Goal: Task Accomplishment & Management: Use online tool/utility

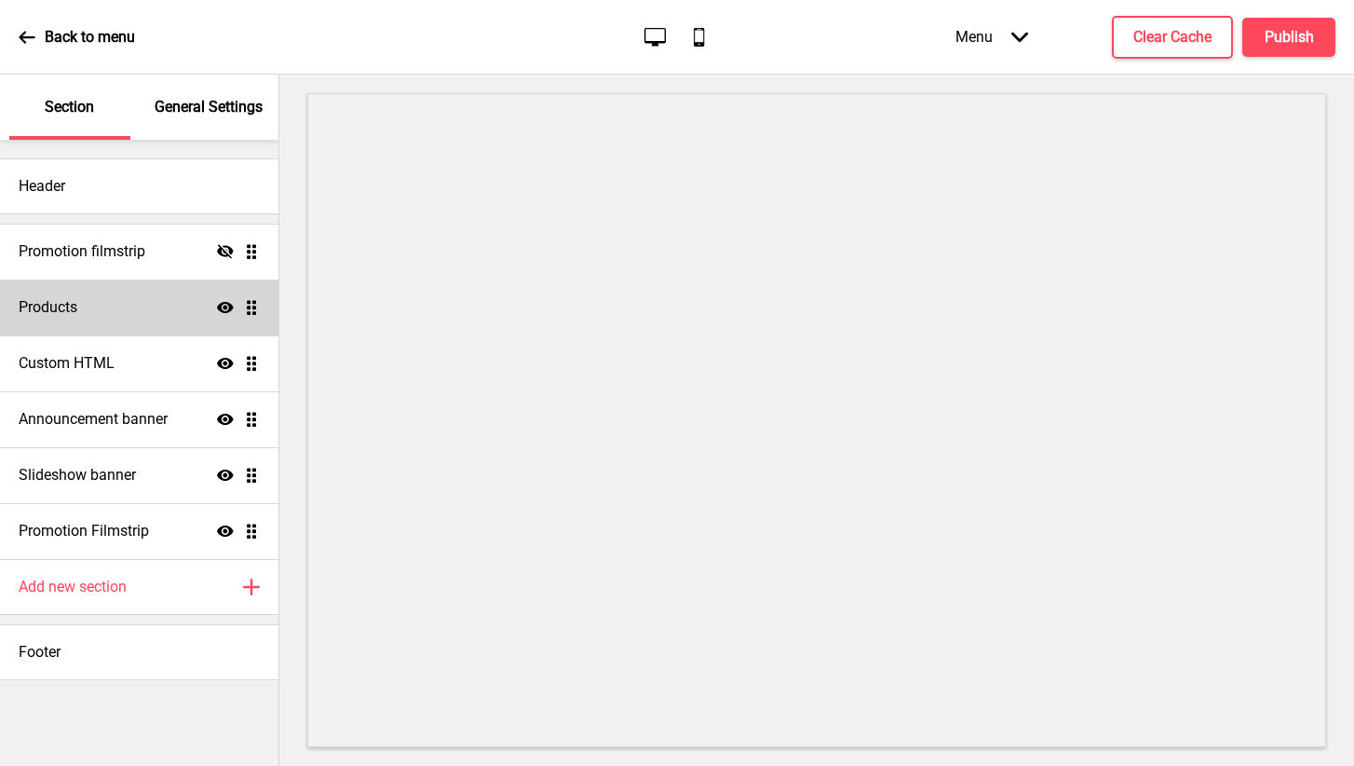
click at [168, 317] on div "Products Show Drag" at bounding box center [139, 307] width 278 height 56
select select "list"
select select "side"
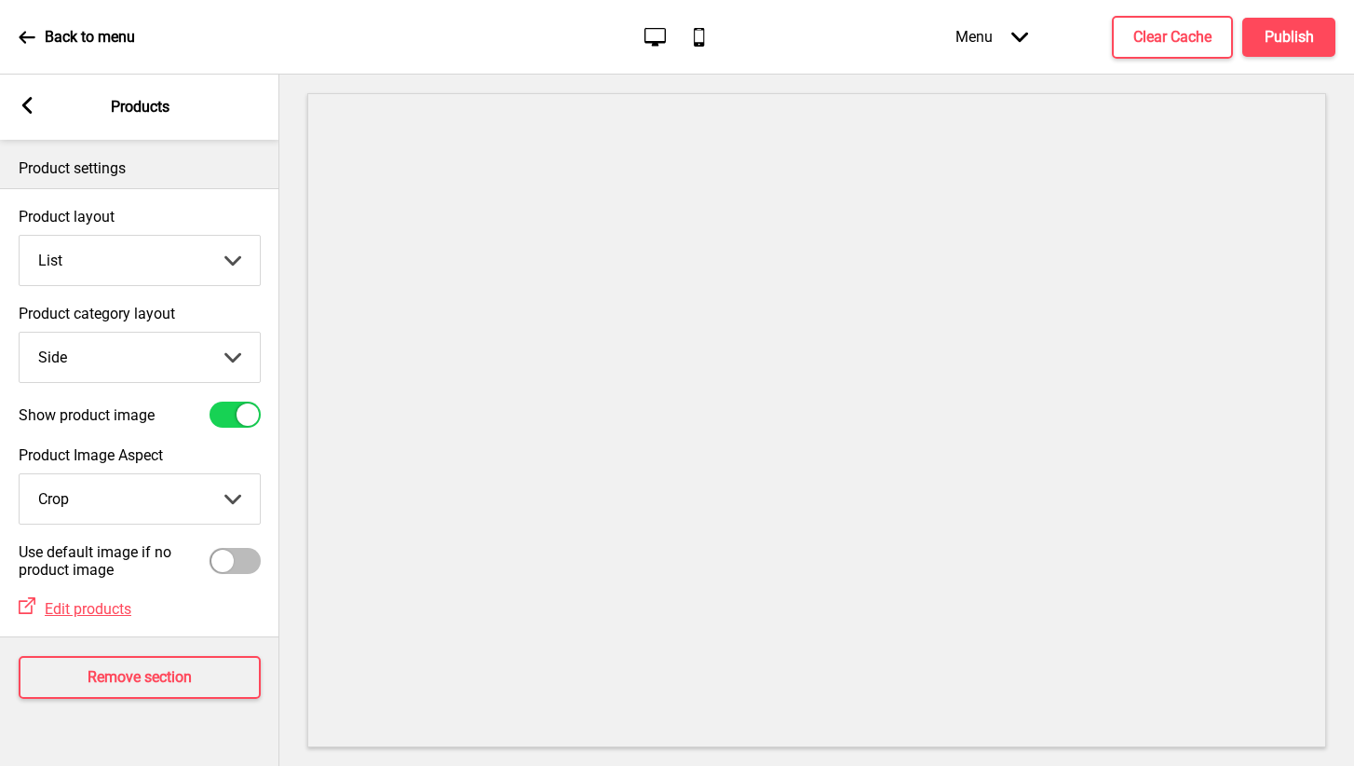
click at [23, 108] on rect at bounding box center [27, 105] width 17 height 17
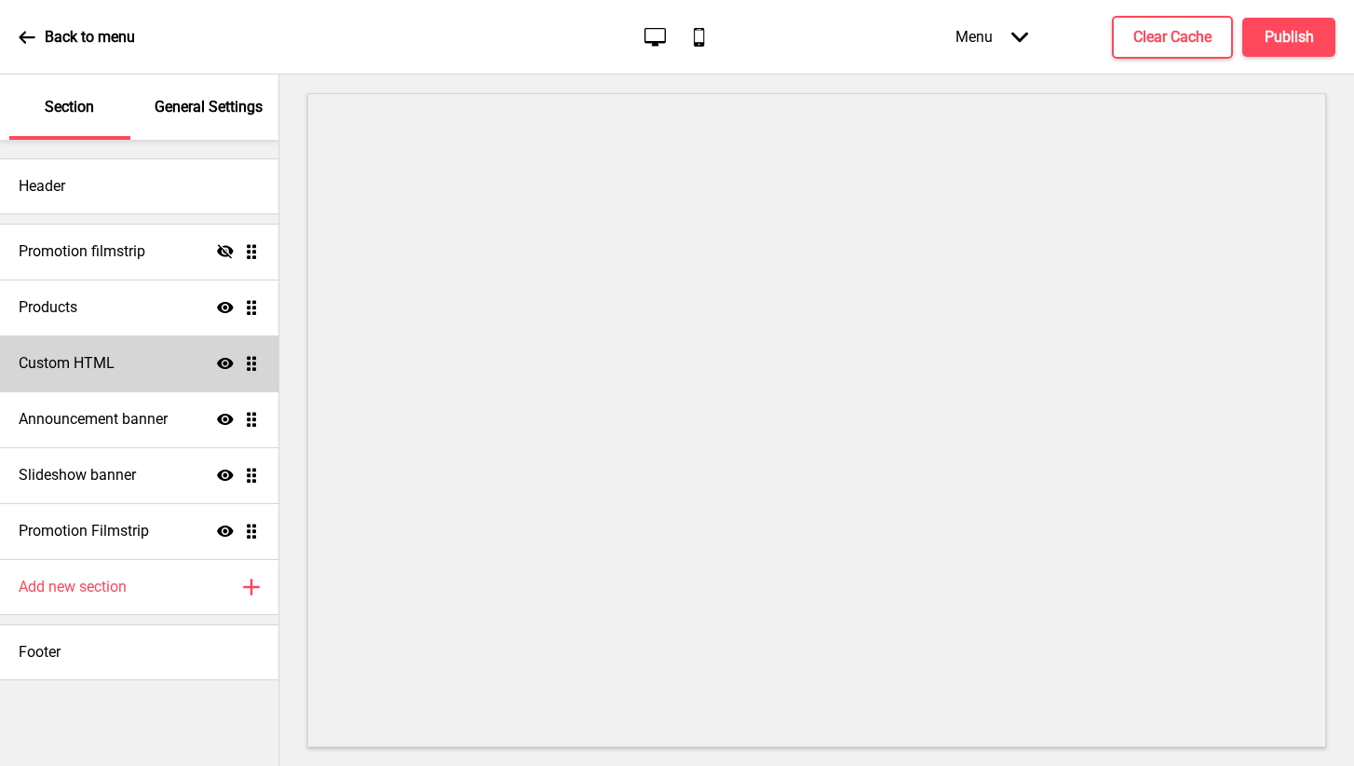
click at [149, 361] on div "Custom HTML Show Drag" at bounding box center [139, 363] width 278 height 56
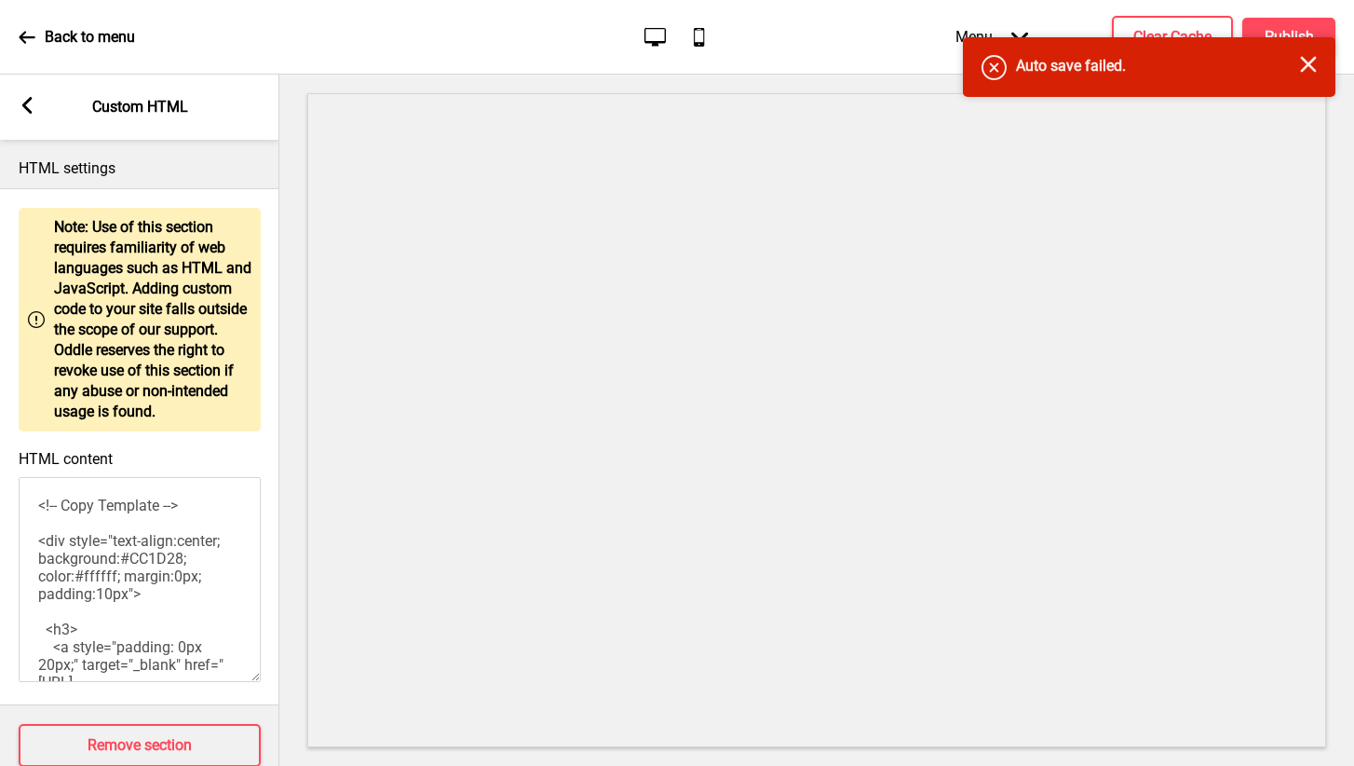
click at [30, 107] on rect at bounding box center [27, 105] width 17 height 17
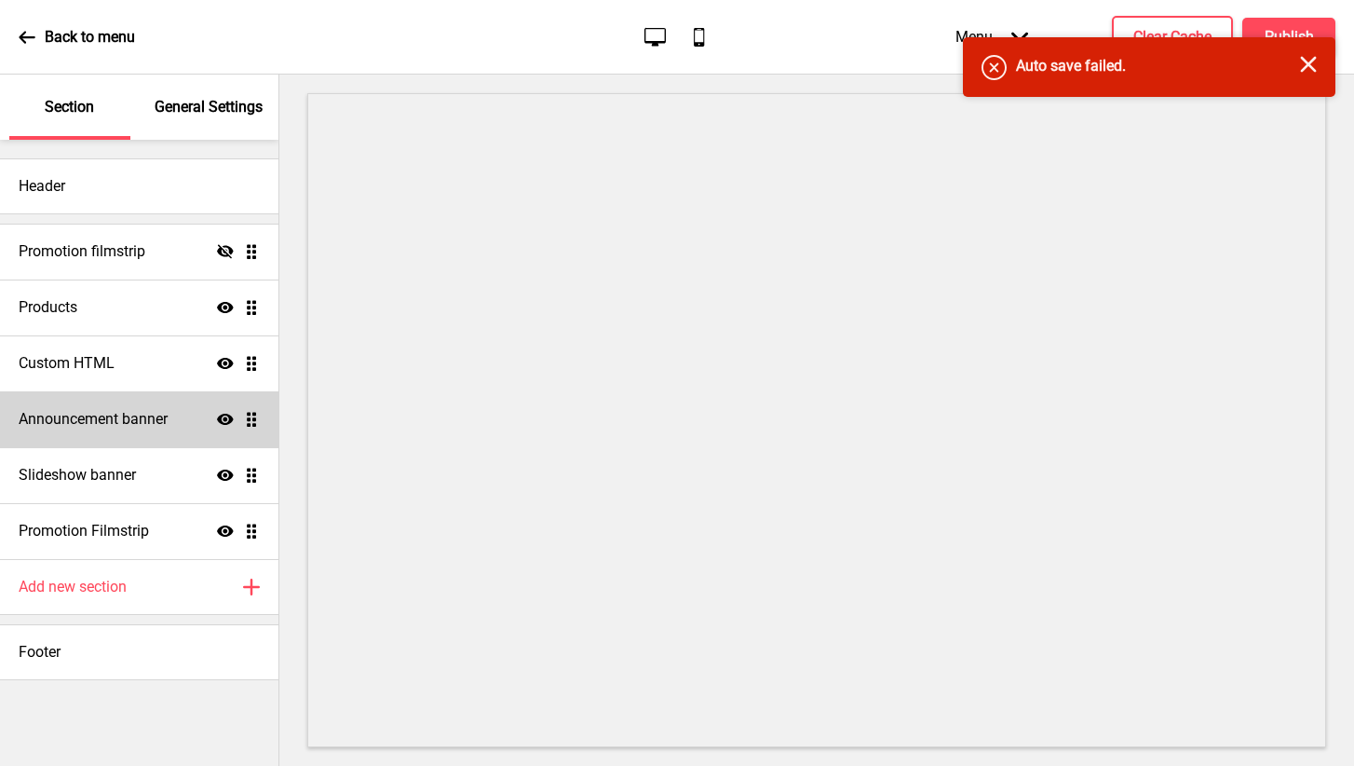
click at [124, 430] on div "Announcement banner Show Drag" at bounding box center [139, 419] width 278 height 56
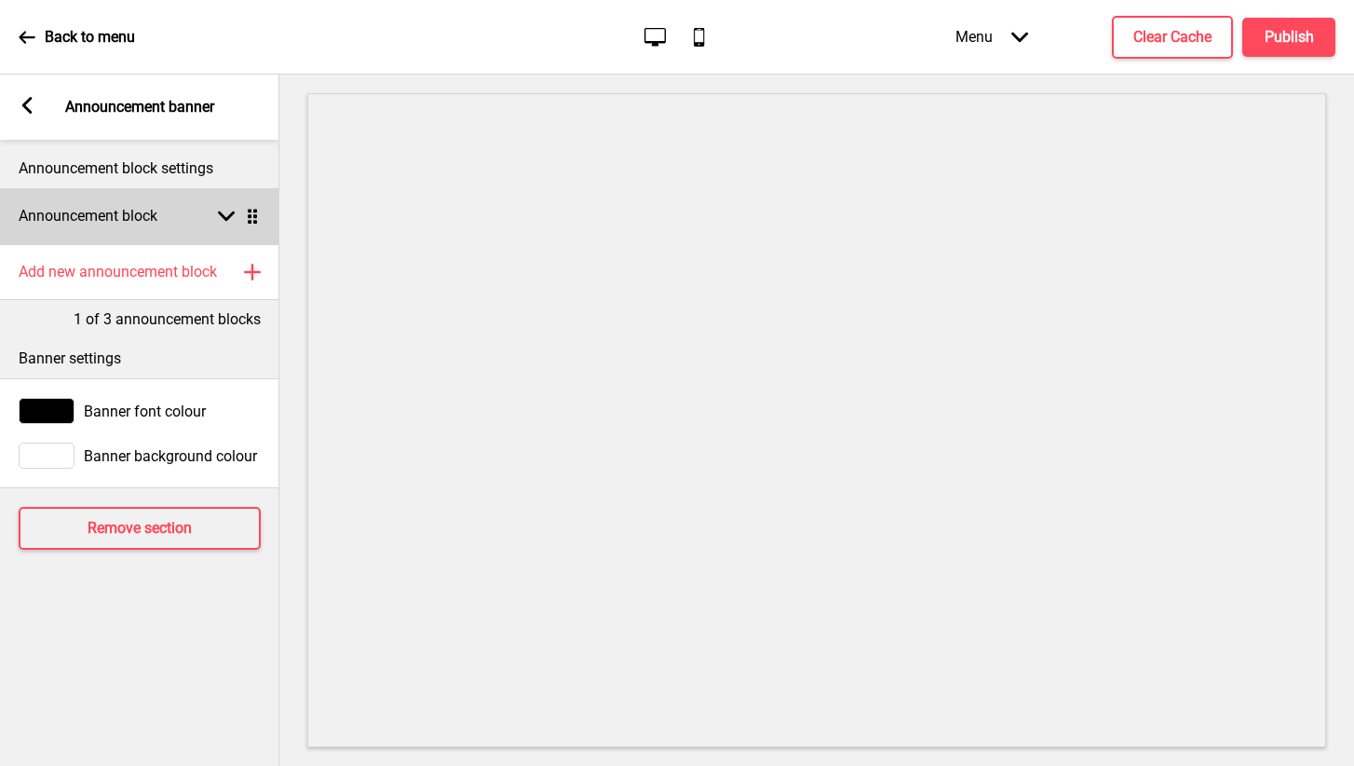
click at [115, 210] on h4 "Announcement block" at bounding box center [88, 216] width 139 height 20
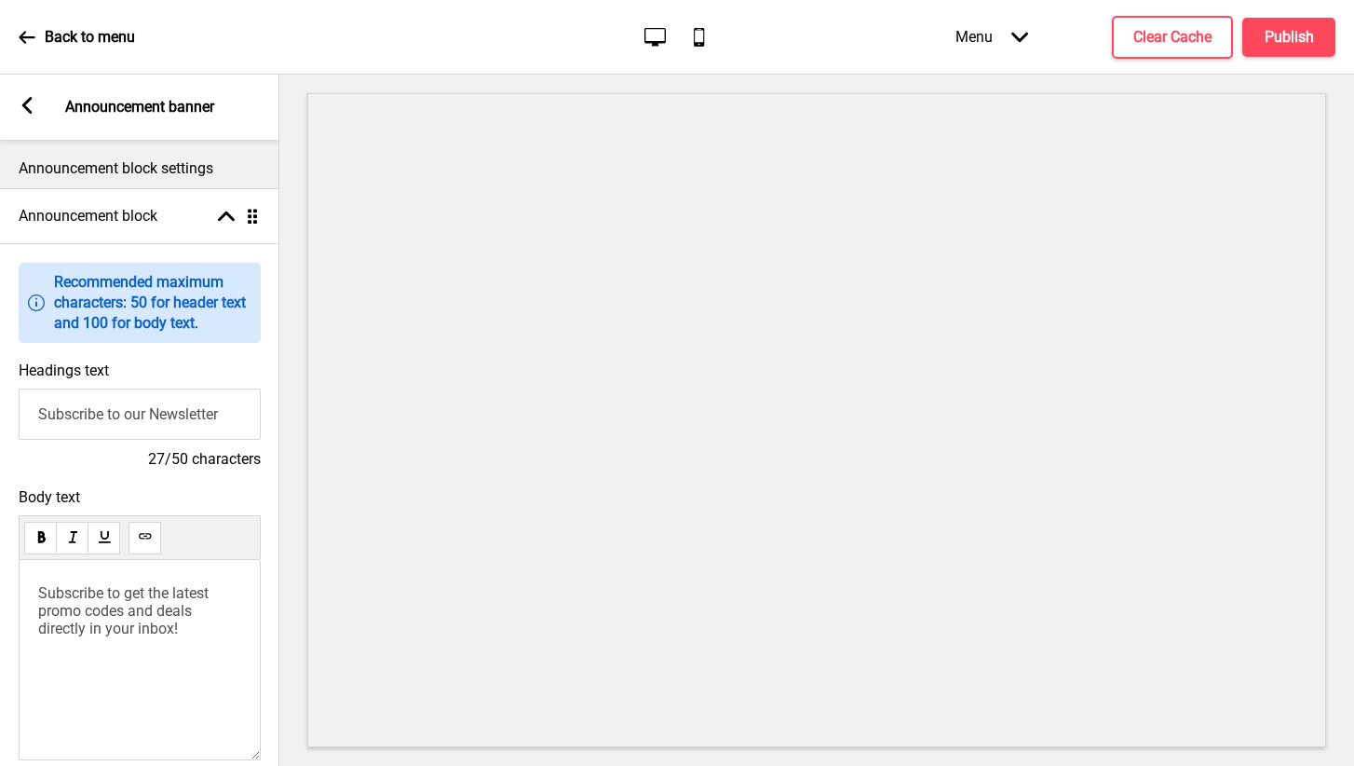
click at [29, 89] on div "Arrow left Announcement banner" at bounding box center [139, 107] width 279 height 65
click at [23, 116] on div "Arrow left" at bounding box center [27, 107] width 17 height 20
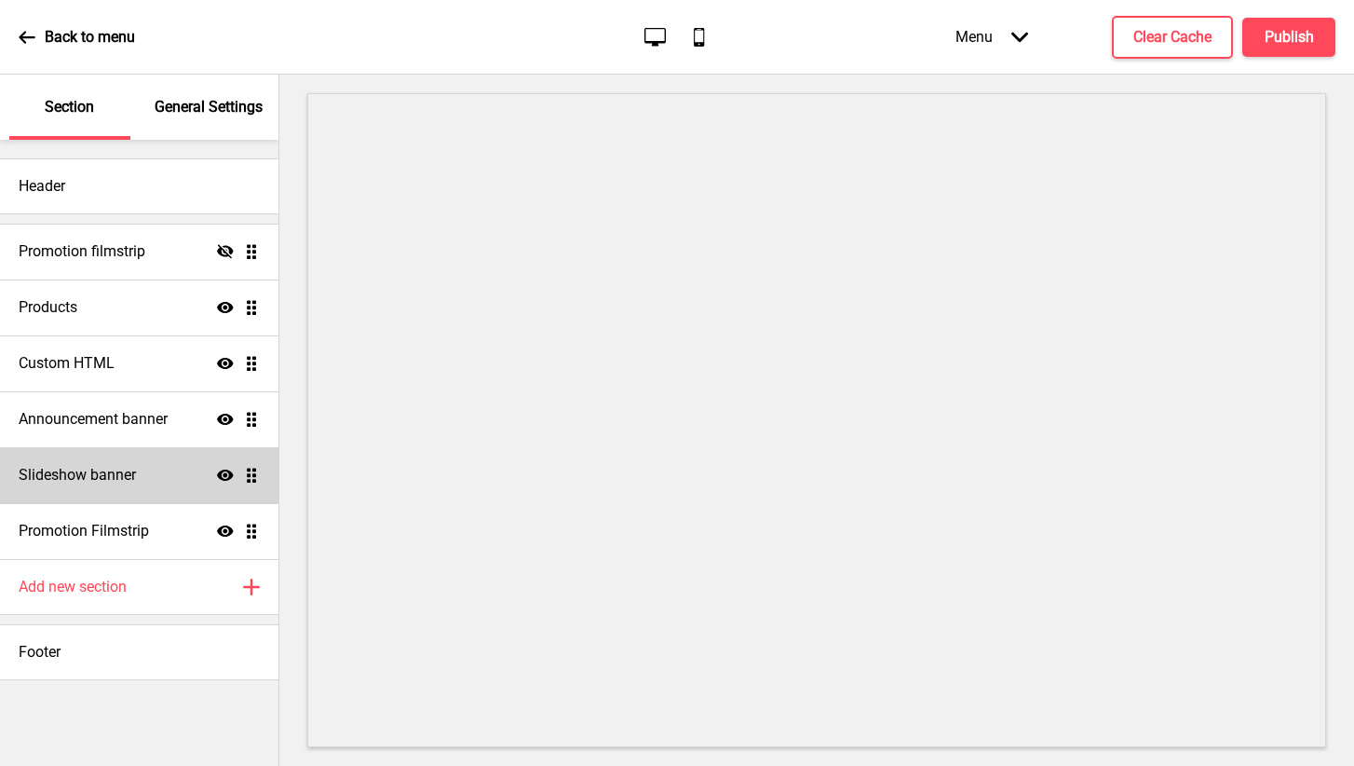
click at [172, 478] on div "Slideshow banner Show Drag" at bounding box center [139, 475] width 278 height 56
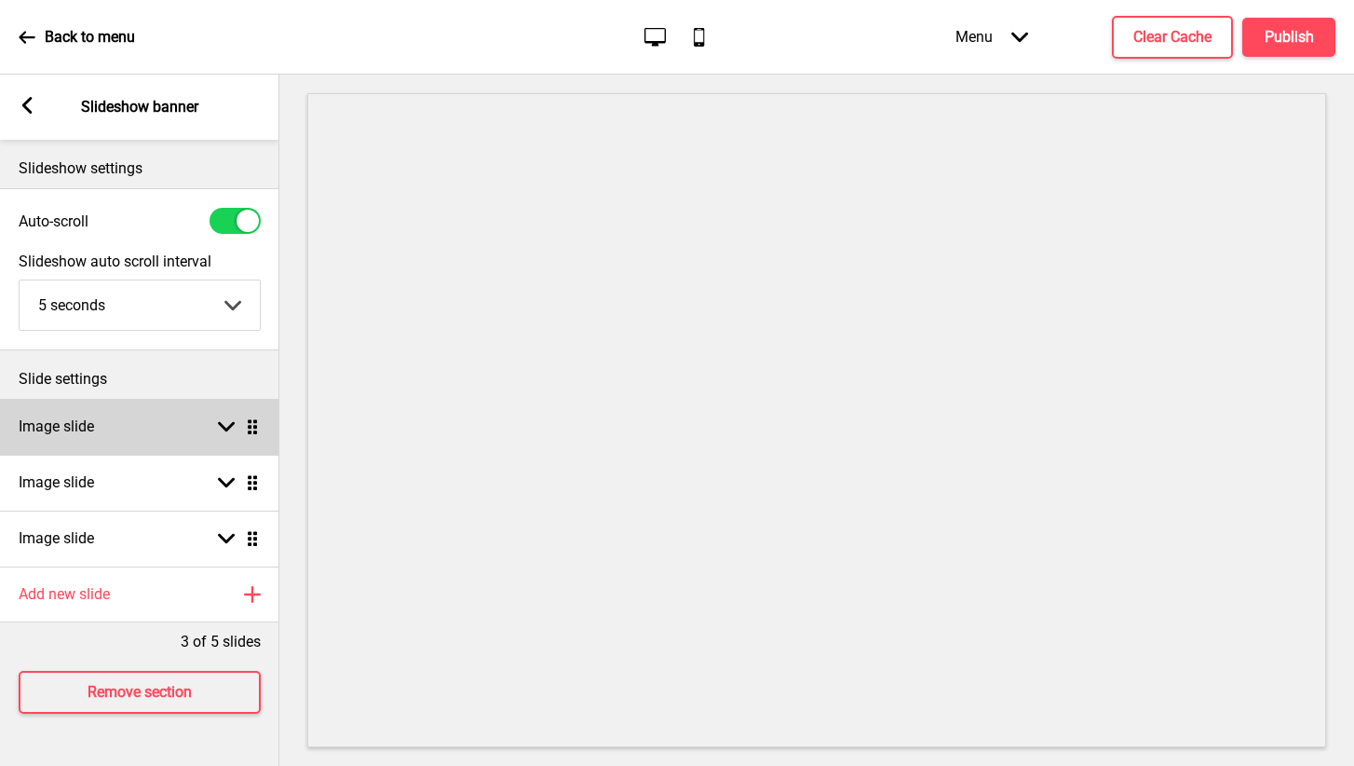
click at [251, 423] on icon at bounding box center [252, 426] width 9 height 15
select select "right"
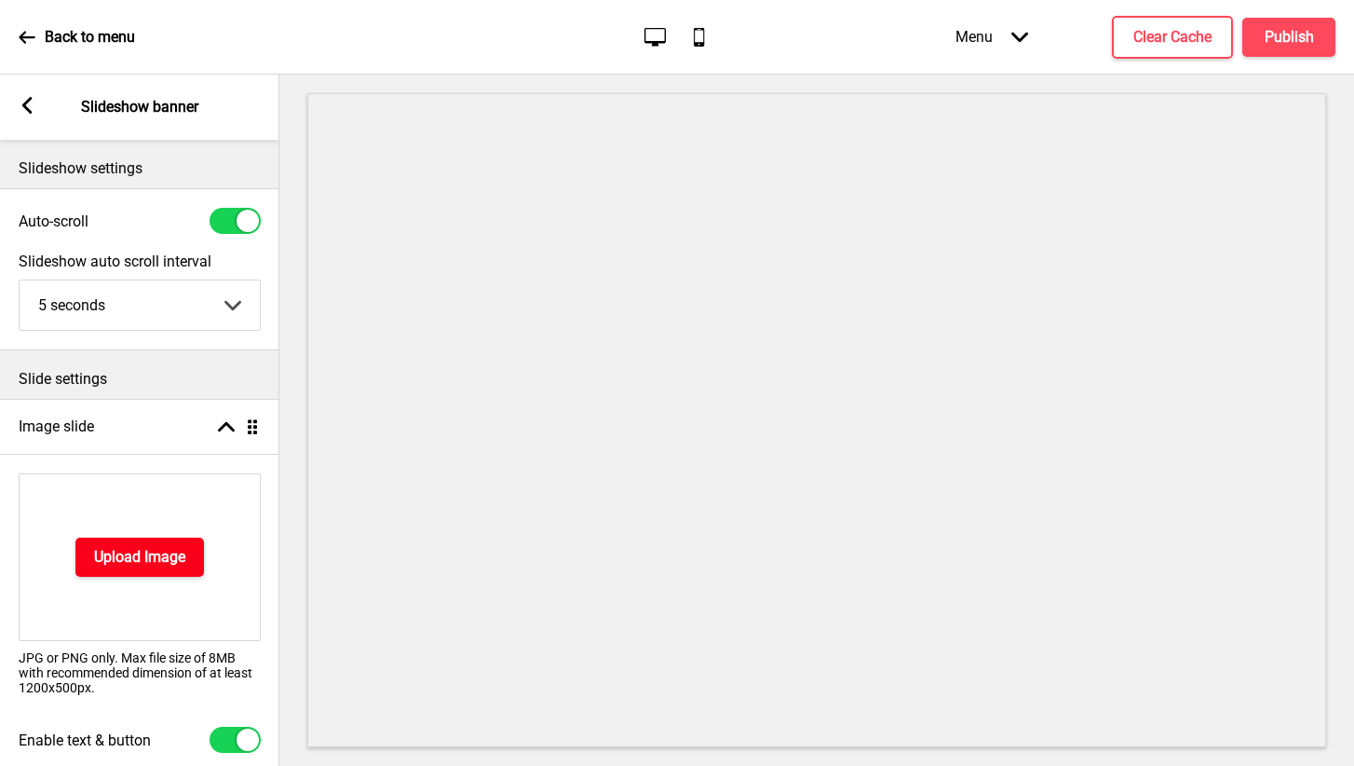
click at [165, 552] on h4 "Upload Image" at bounding box center [139, 557] width 91 height 20
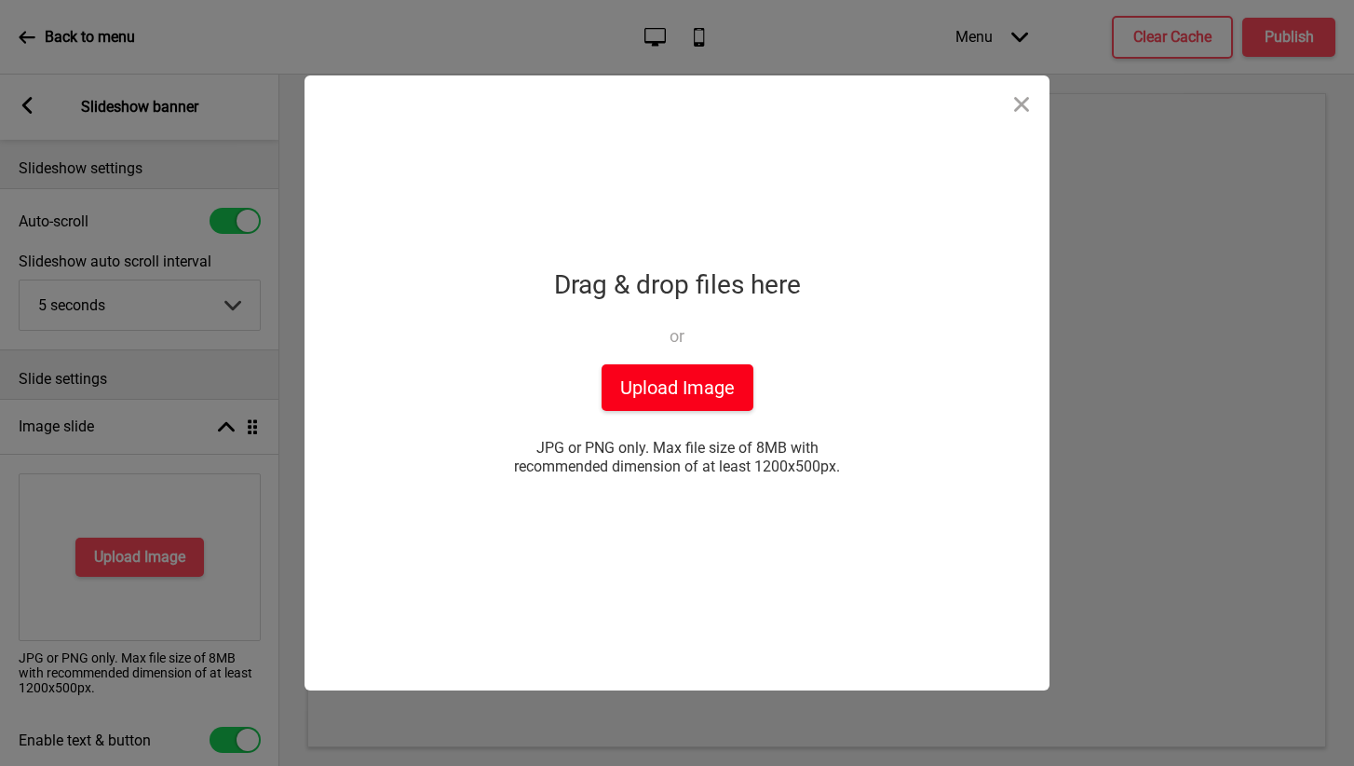
click at [690, 370] on button "Upload Image" at bounding box center [678, 387] width 152 height 47
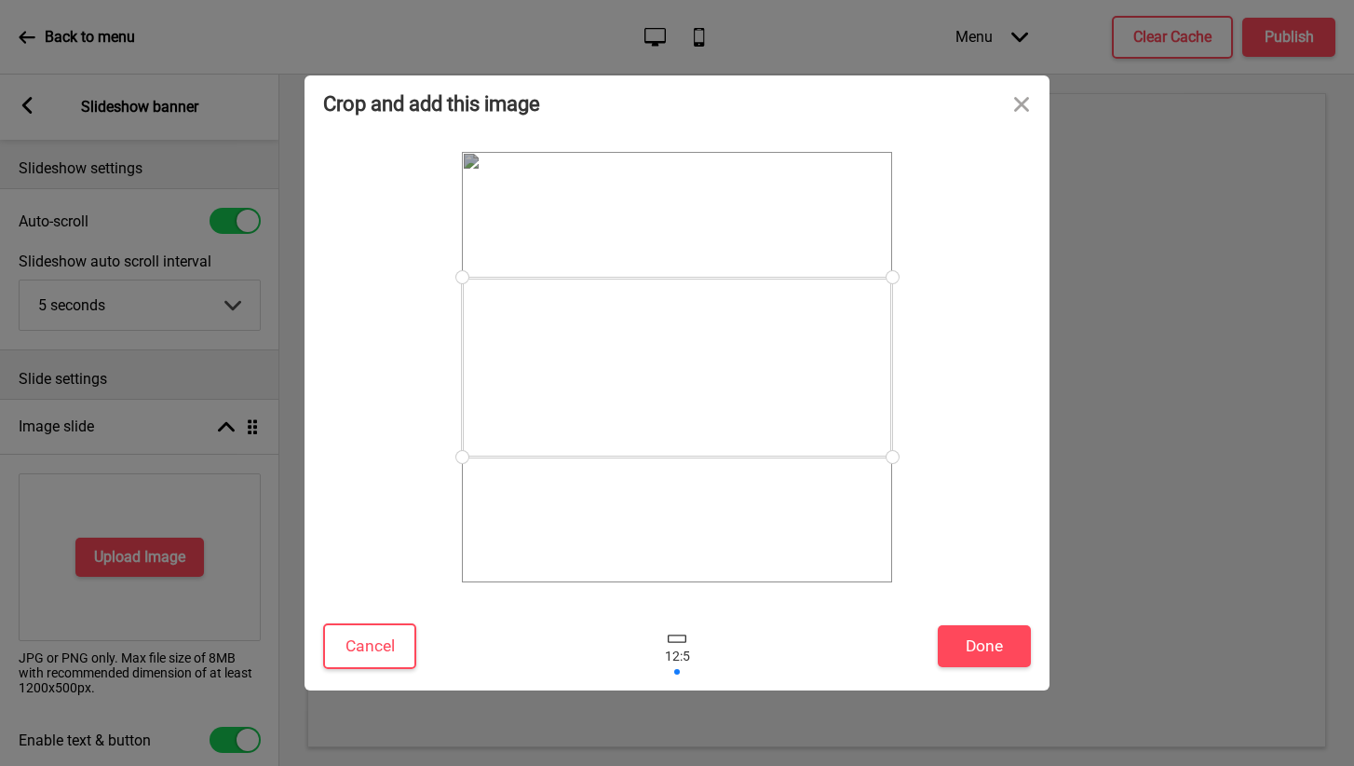
drag, startPoint x: 695, startPoint y: 276, endPoint x: 695, endPoint y: 199, distance: 76.4
click at [695, 199] on div at bounding box center [677, 367] width 434 height 434
drag, startPoint x: 888, startPoint y: 276, endPoint x: 887, endPoint y: 181, distance: 95.0
click at [887, 181] on div at bounding box center [677, 367] width 430 height 430
click at [1012, 101] on button "Close" at bounding box center [1022, 103] width 56 height 56
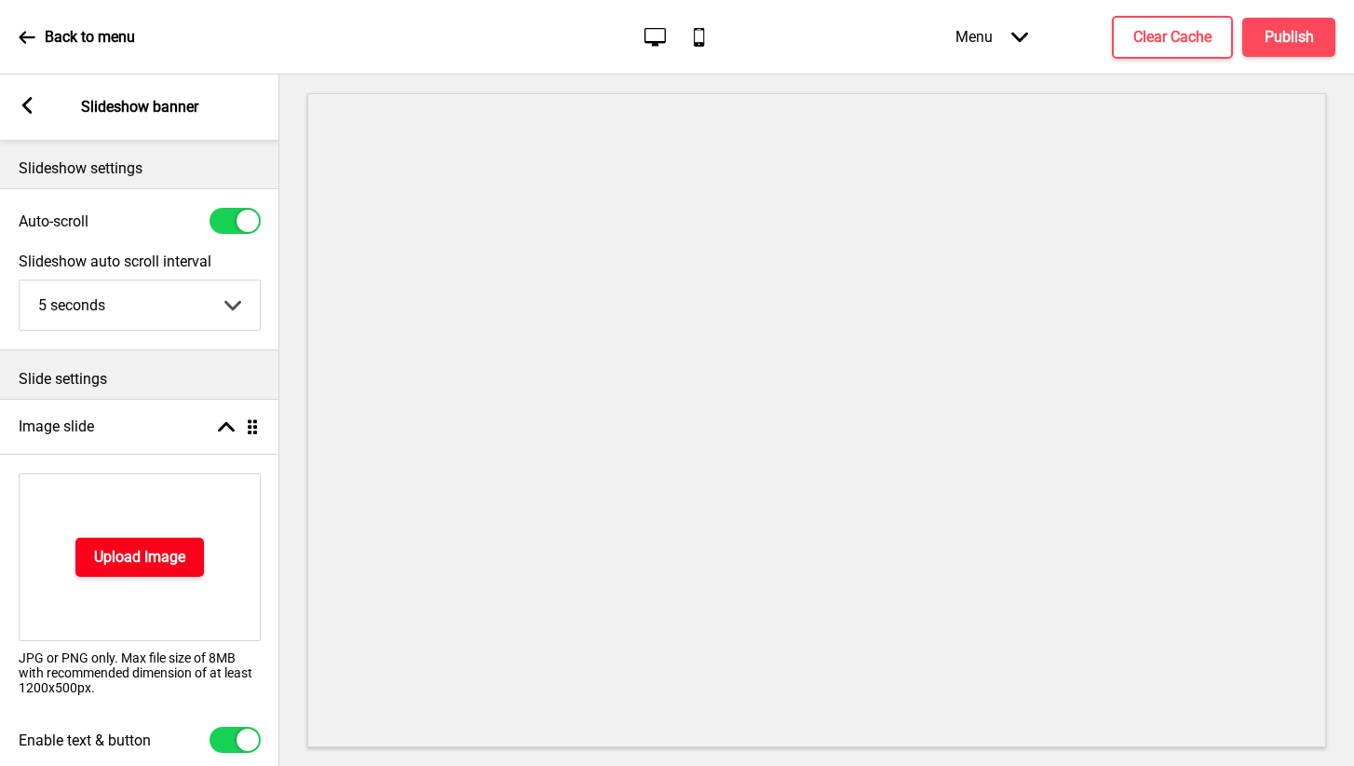
click at [100, 566] on h4 "Upload Image" at bounding box center [139, 557] width 91 height 20
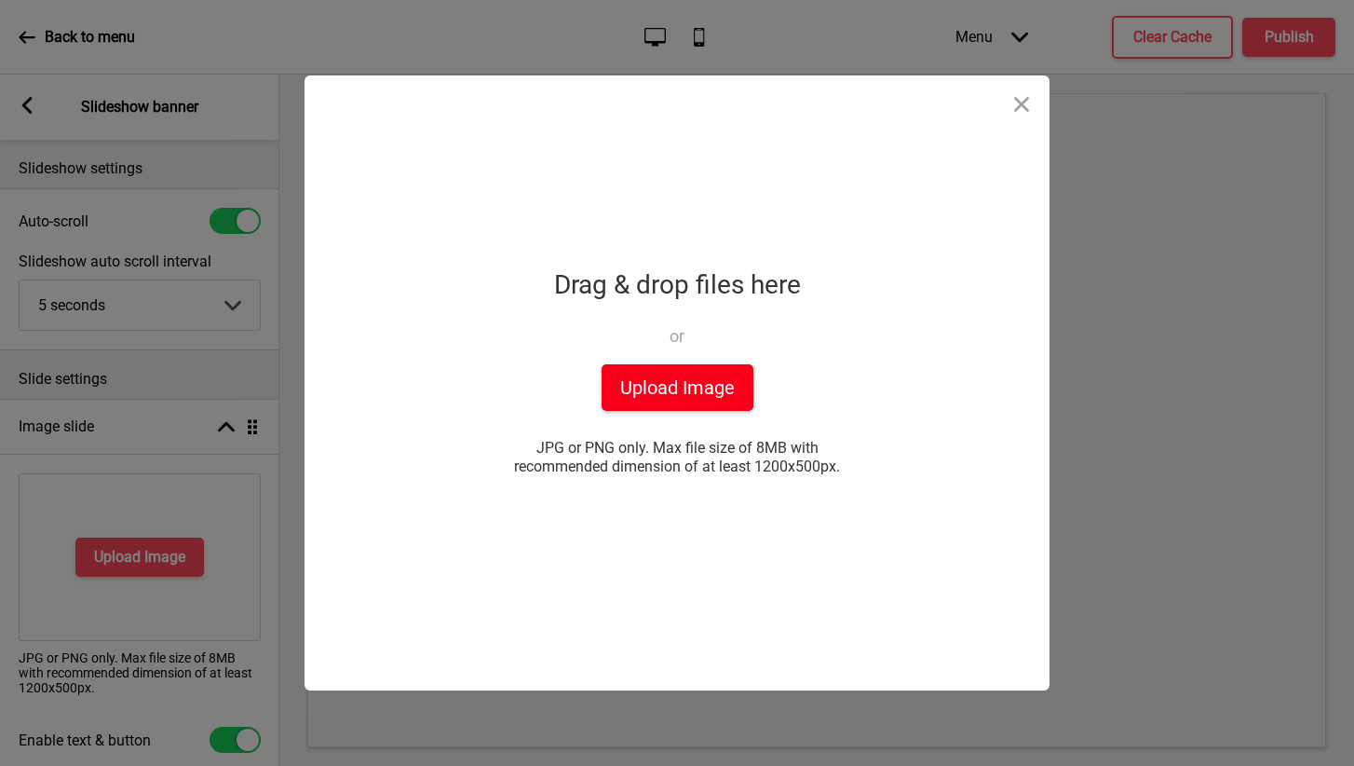
click at [717, 387] on button "Upload Image" at bounding box center [678, 387] width 152 height 47
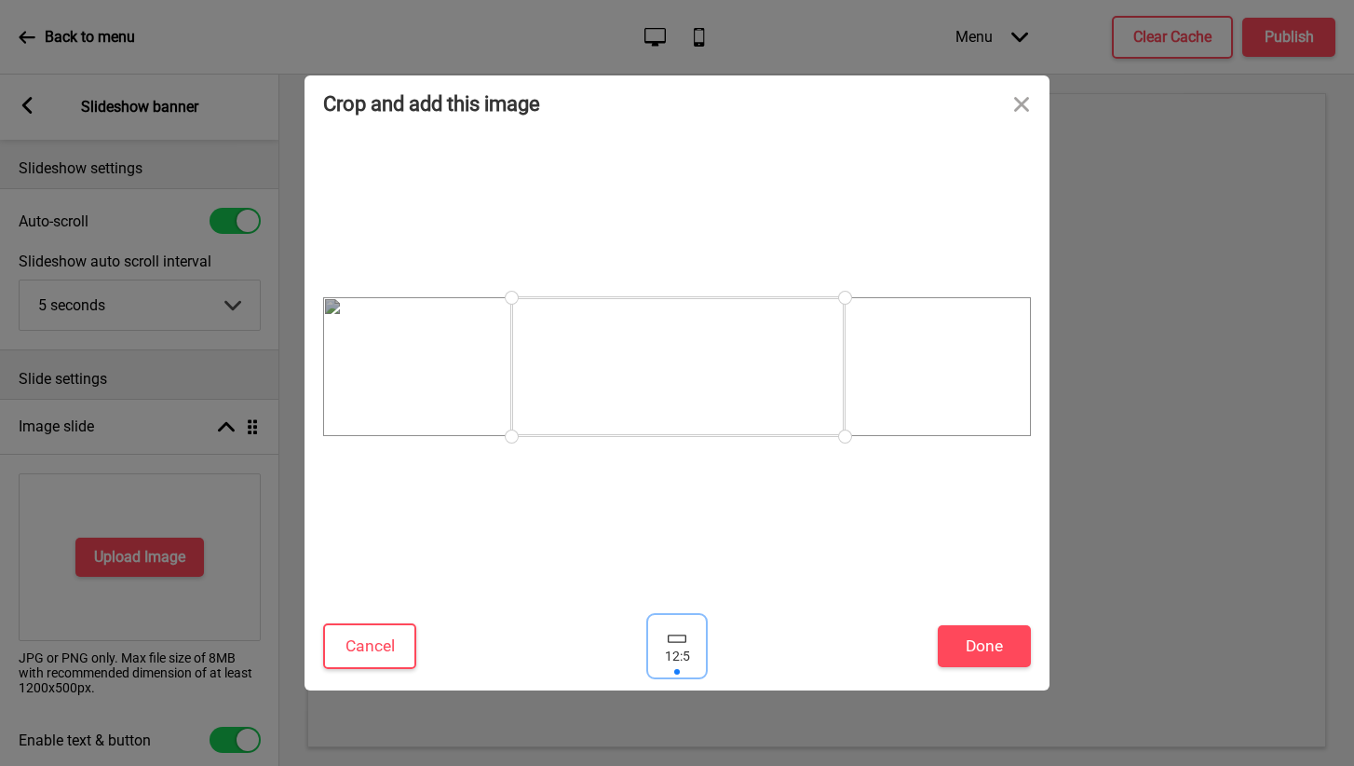
click at [679, 649] on div at bounding box center [677, 646] width 56 height 61
click at [703, 328] on div at bounding box center [677, 366] width 333 height 139
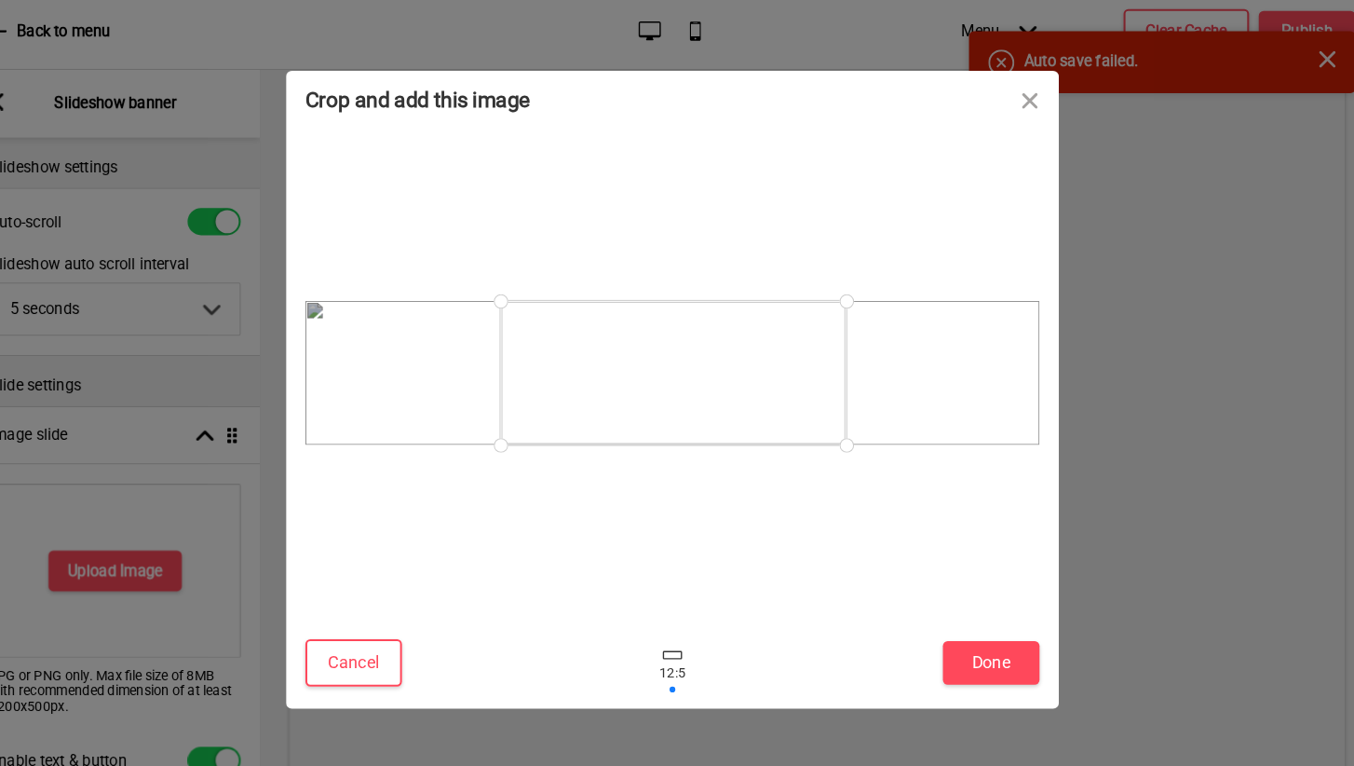
drag, startPoint x: 487, startPoint y: 298, endPoint x: 232, endPoint y: 300, distance: 255.2
click at [232, 300] on div "Crop and add this image Cancel Done Drop a file here Drag & drop files here or …" at bounding box center [677, 383] width 1354 height 766
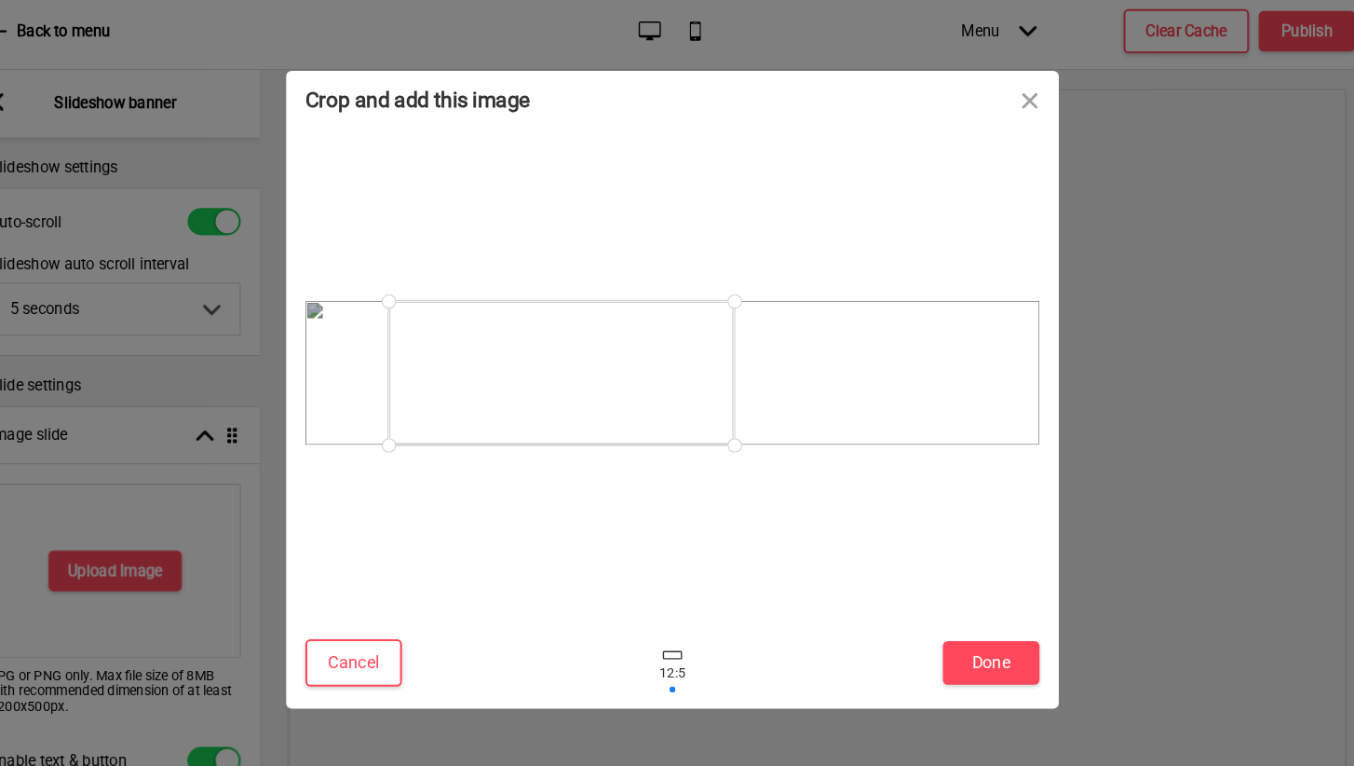
drag, startPoint x: 748, startPoint y: 373, endPoint x: 652, endPoint y: 384, distance: 96.6
click at [652, 384] on div at bounding box center [569, 366] width 333 height 139
click at [1000, 94] on button "Close" at bounding box center [1022, 103] width 56 height 56
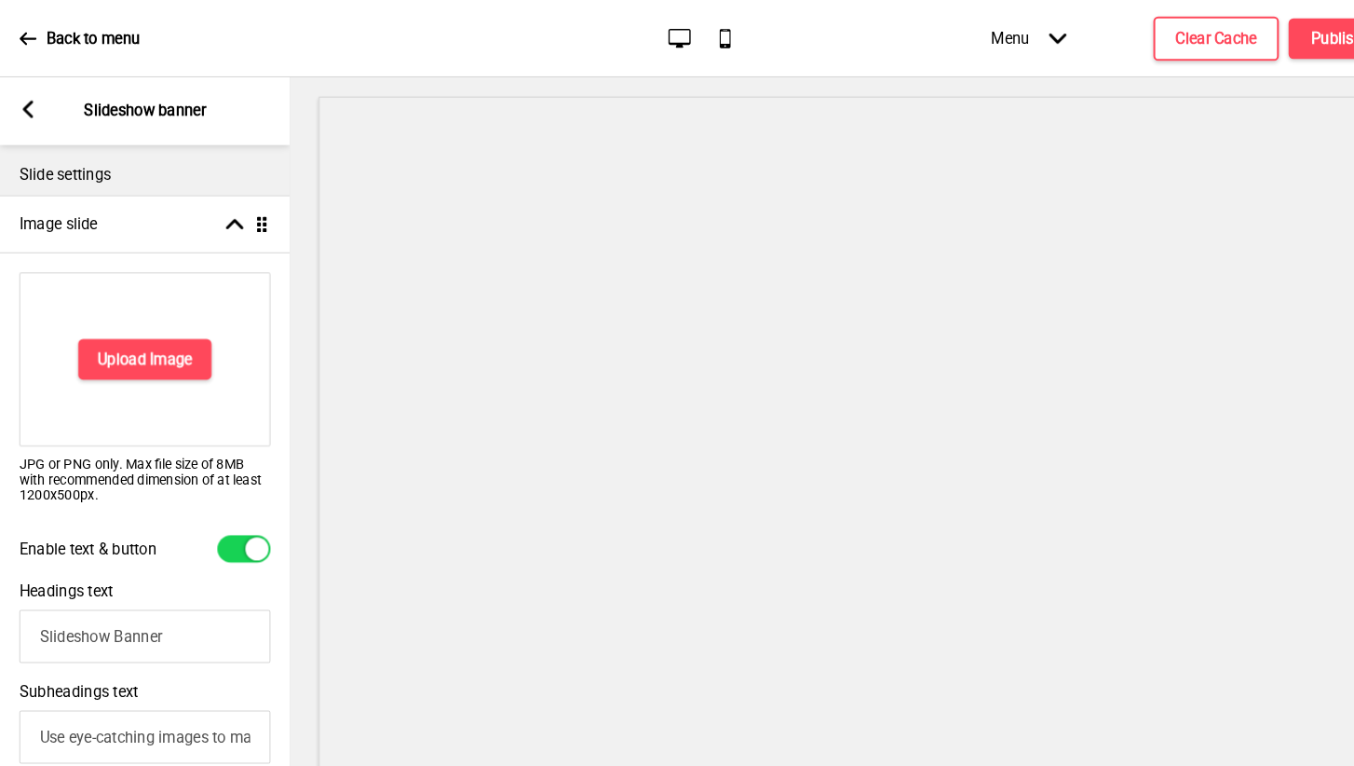
scroll to position [225, 0]
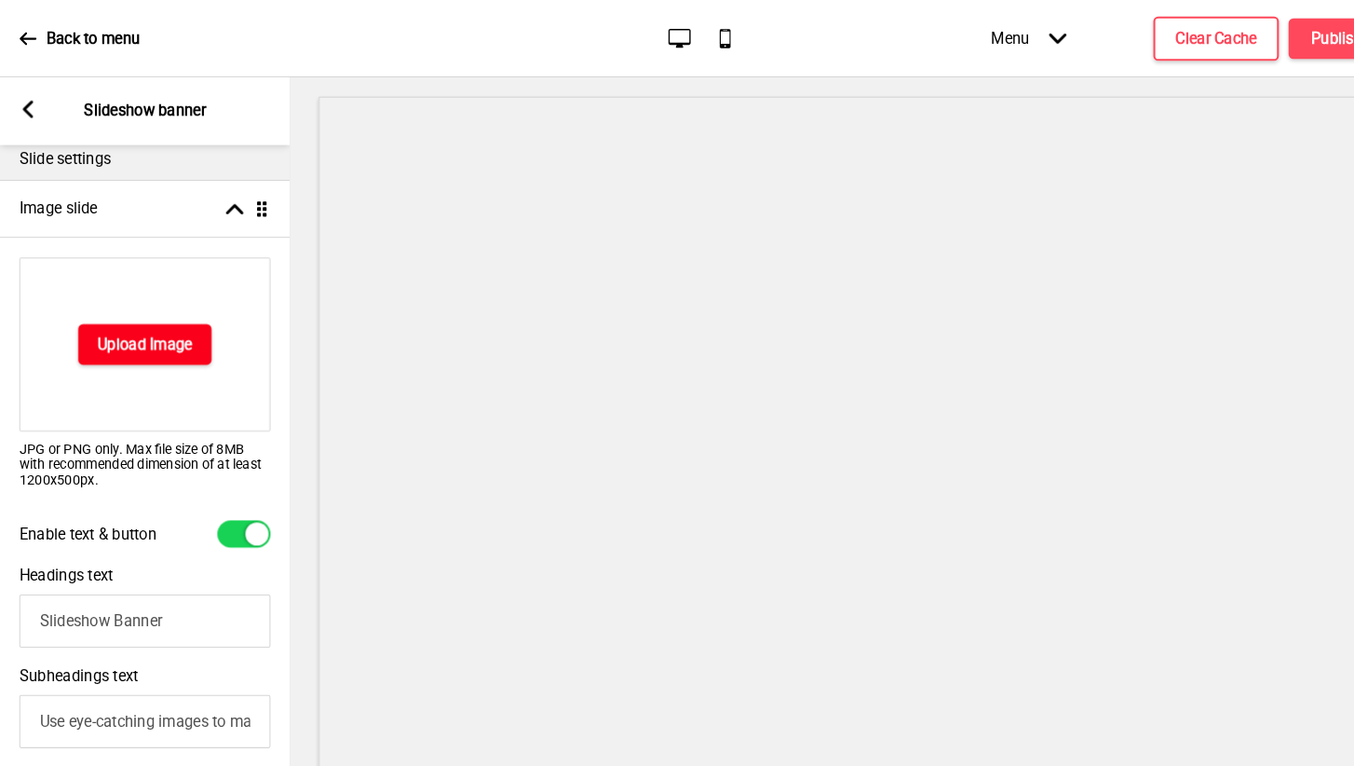
click at [178, 323] on h4 "Upload Image" at bounding box center [139, 331] width 91 height 20
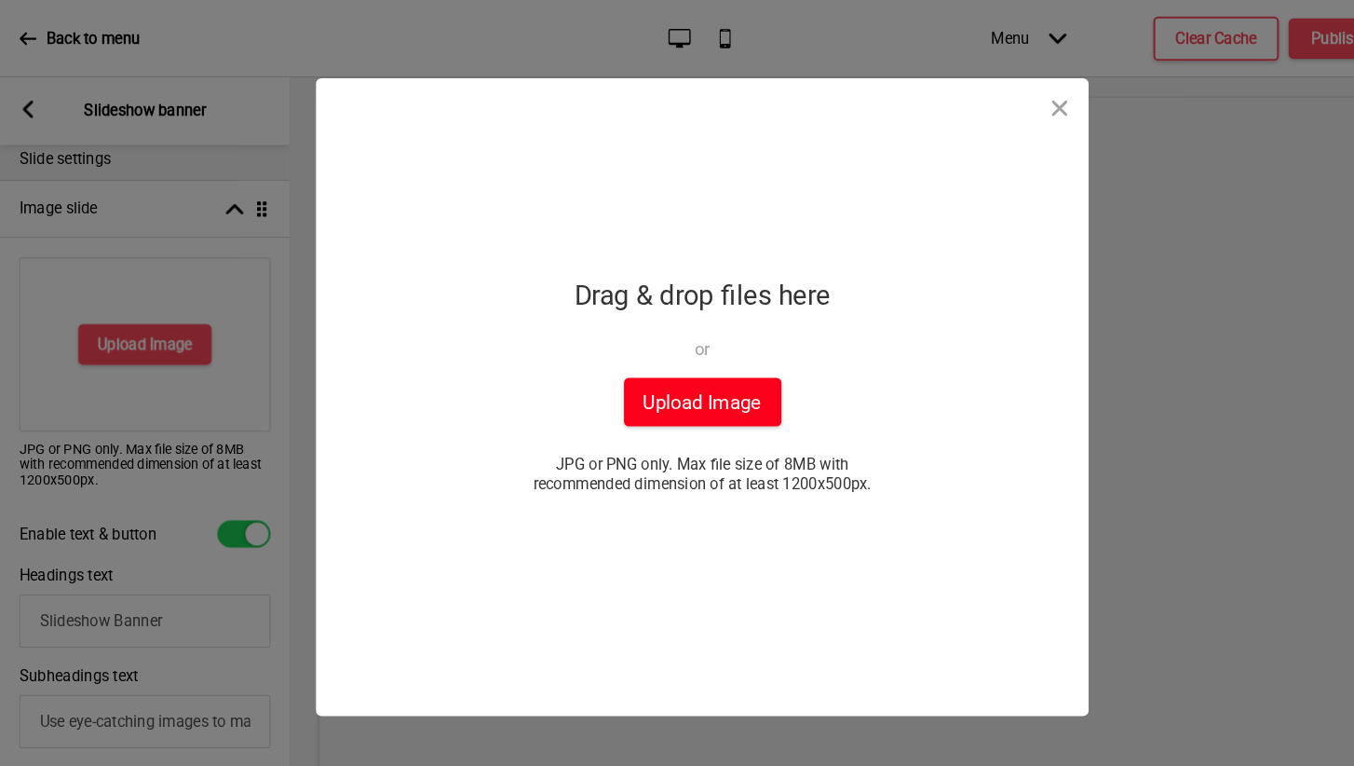
click at [697, 396] on button "Upload Image" at bounding box center [678, 387] width 152 height 47
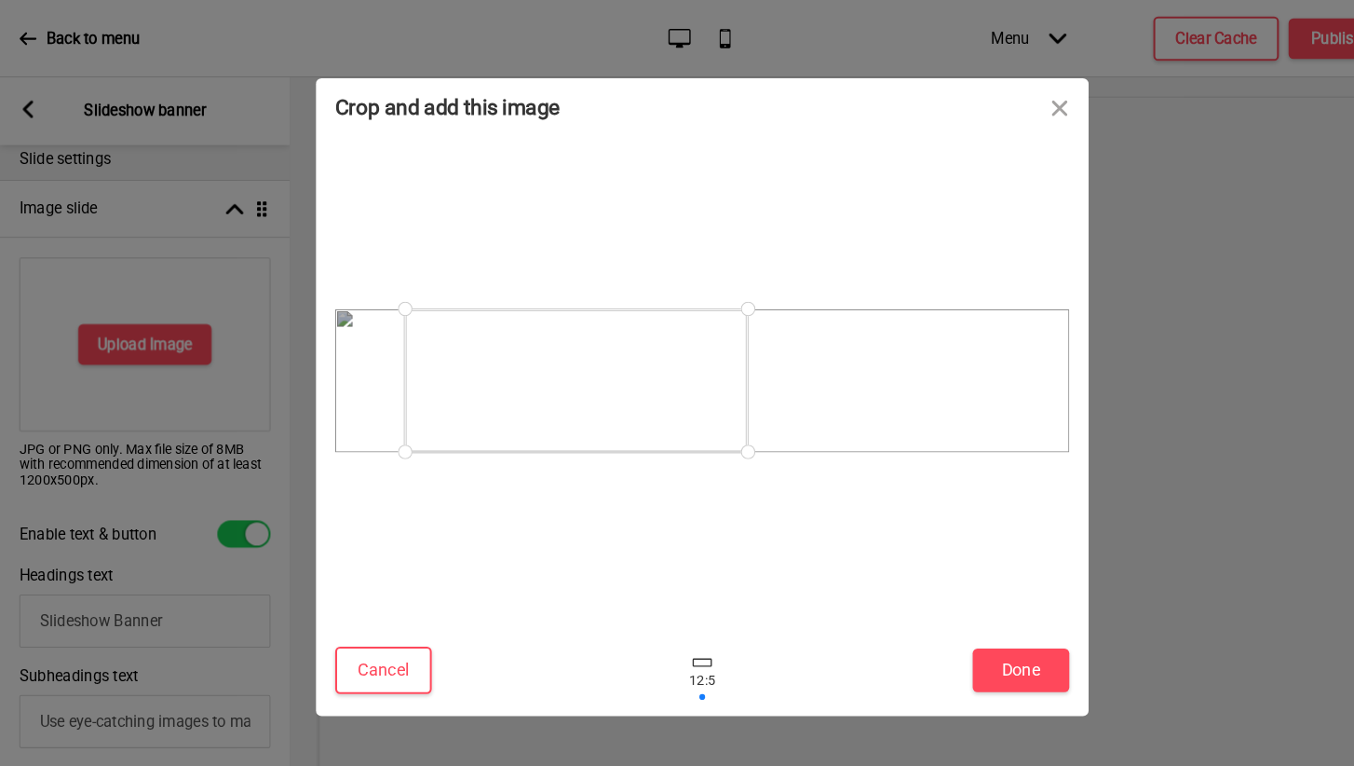
drag, startPoint x: 632, startPoint y: 322, endPoint x: 511, endPoint y: 329, distance: 121.2
click at [511, 329] on div at bounding box center [555, 367] width 331 height 138
click at [1014, 105] on button "Close" at bounding box center [1022, 103] width 56 height 56
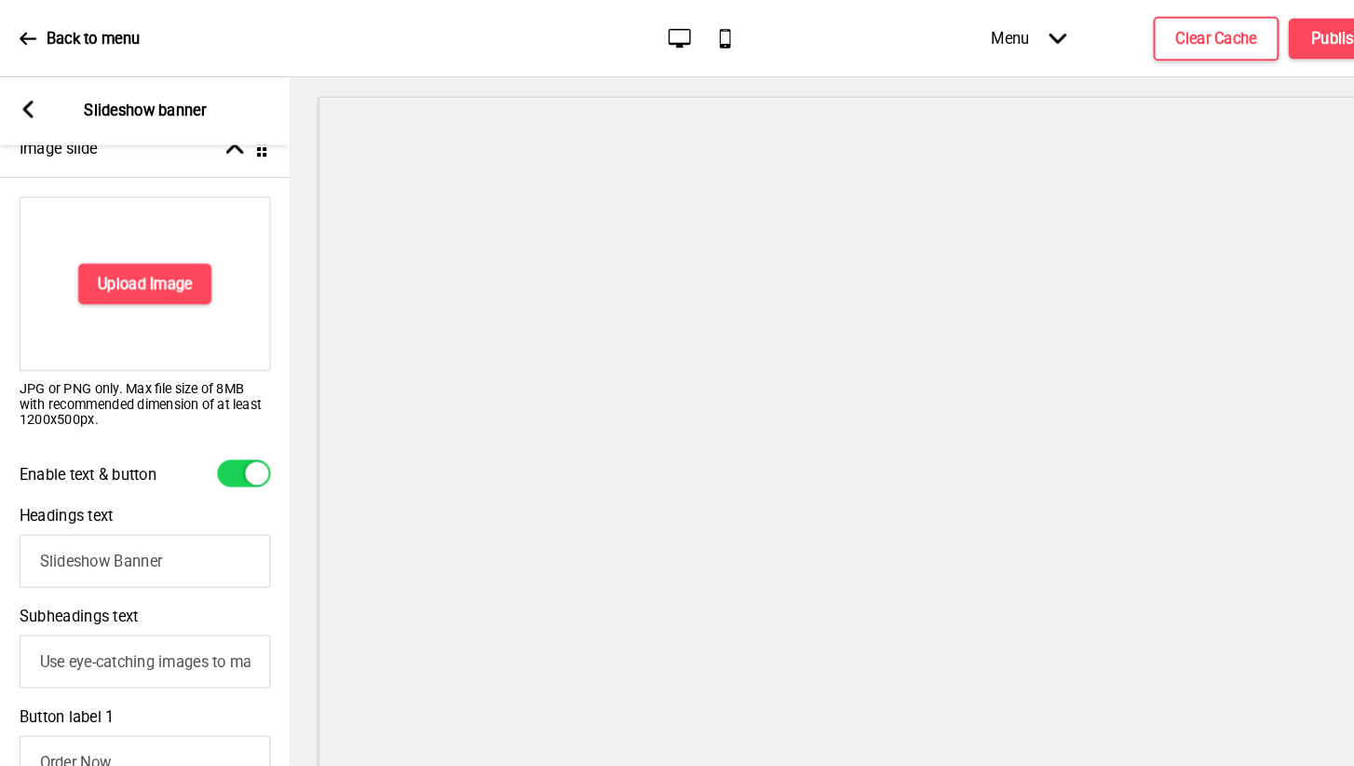
scroll to position [305, 0]
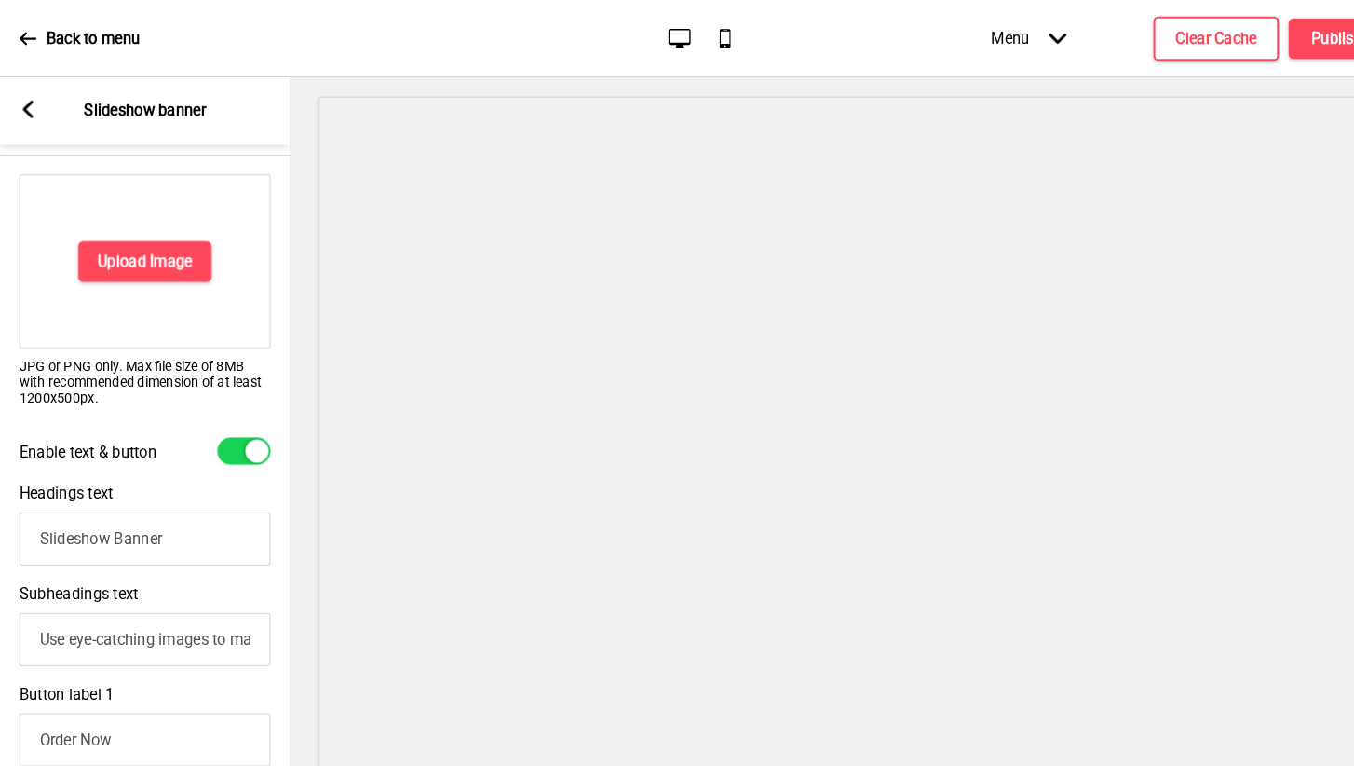
click at [31, 99] on icon at bounding box center [27, 105] width 10 height 17
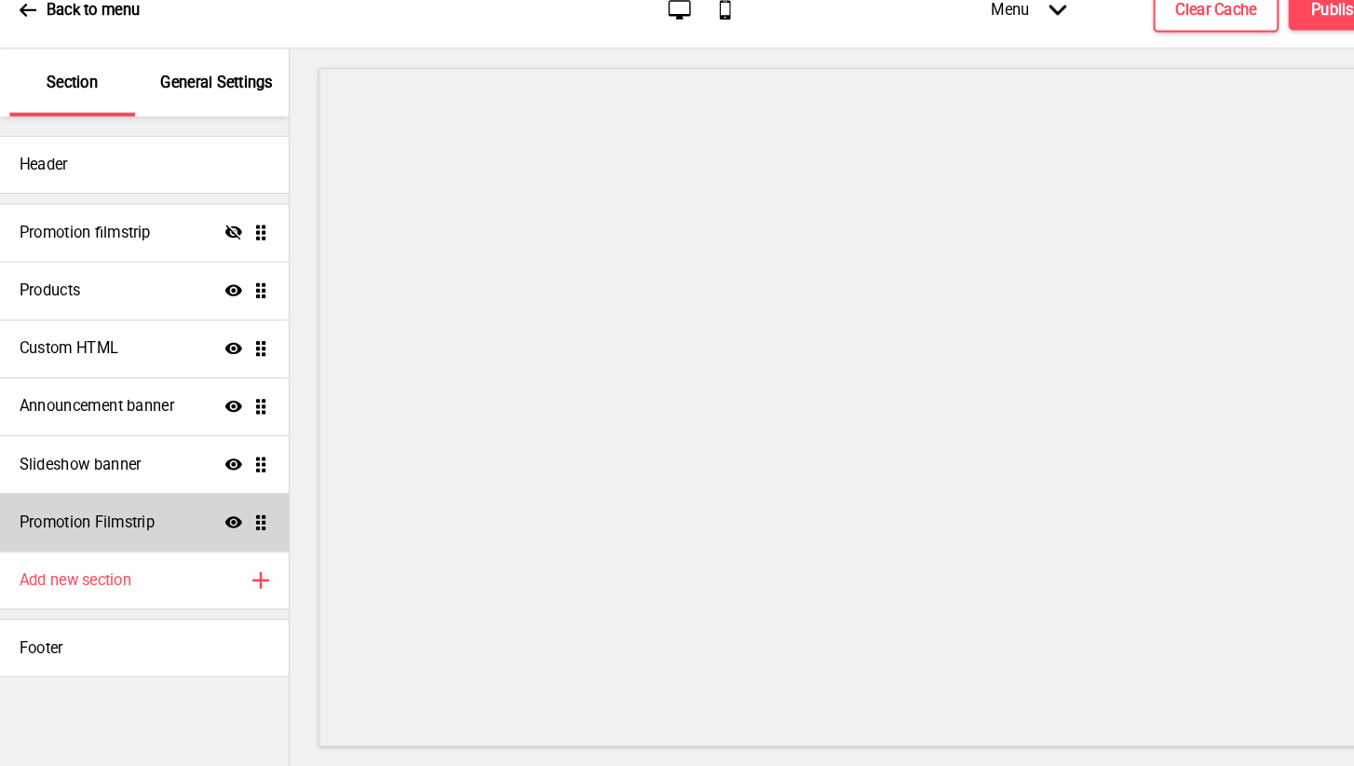
scroll to position [0, 0]
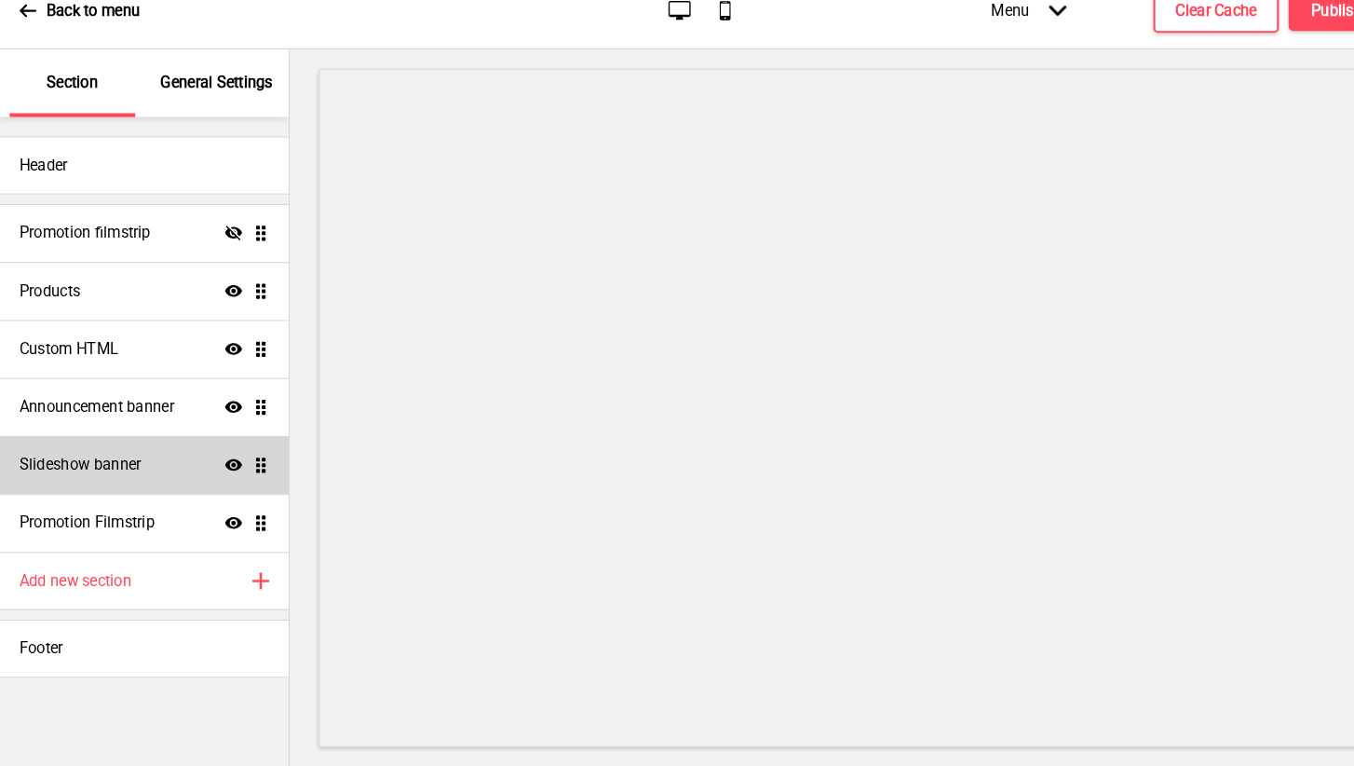
click at [163, 454] on div "Slideshow banner Show Drag" at bounding box center [139, 475] width 278 height 56
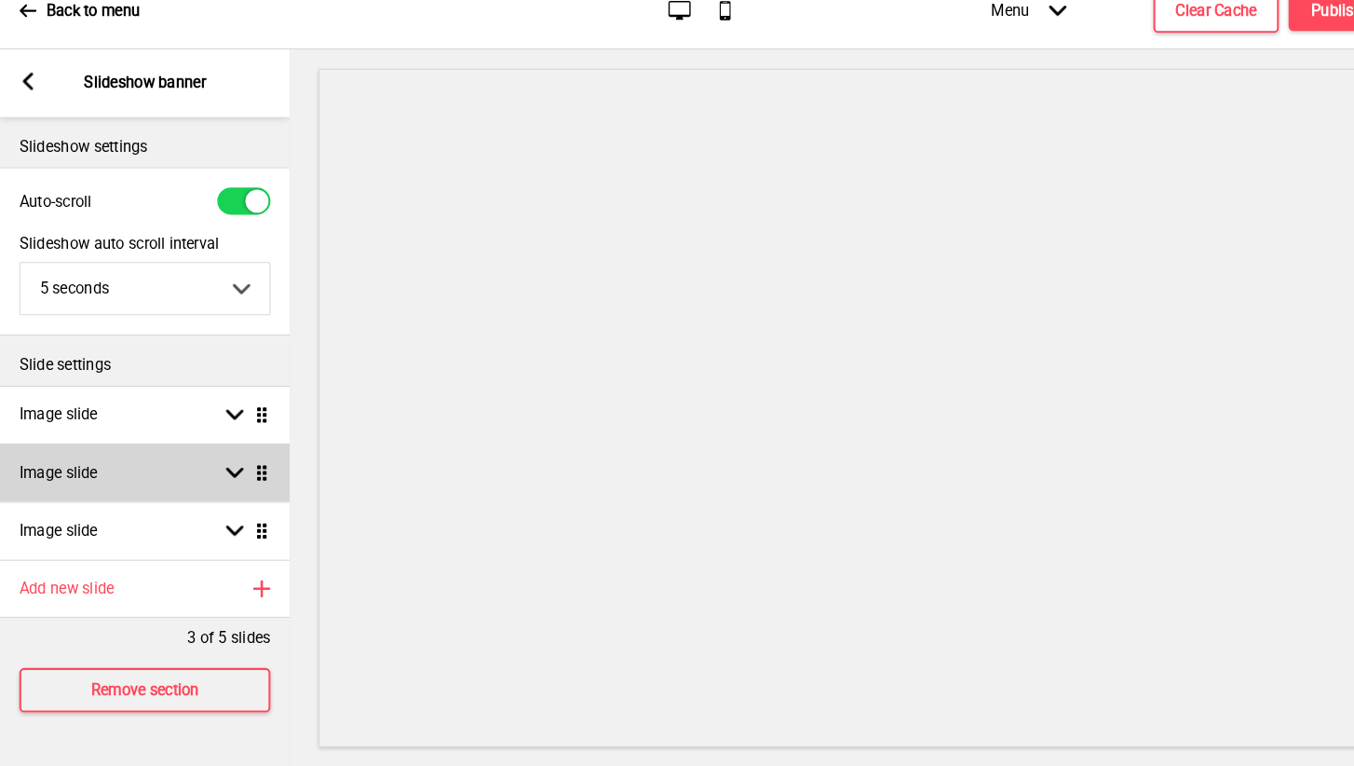
click at [214, 474] on div "Arrow down Drag" at bounding box center [235, 482] width 52 height 17
select select "right"
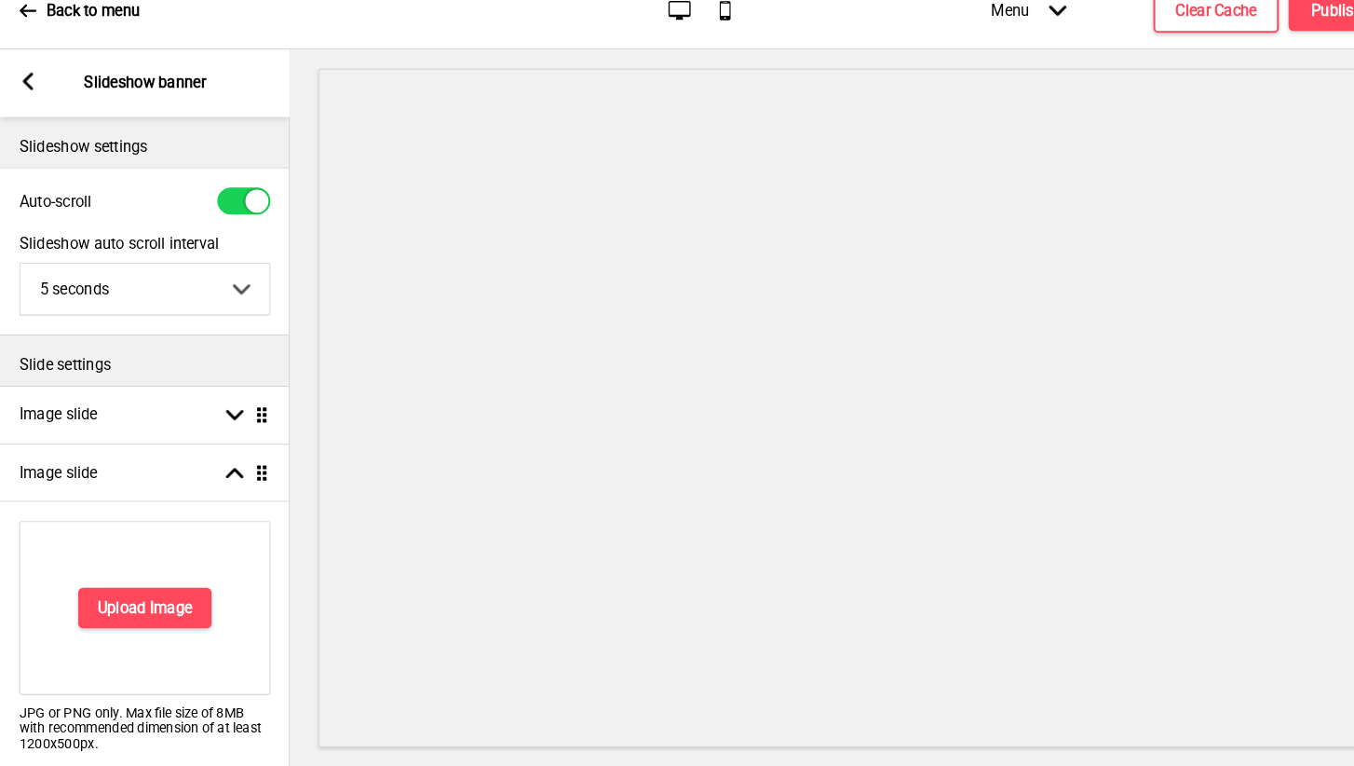
click at [30, 97] on icon at bounding box center [27, 105] width 10 height 17
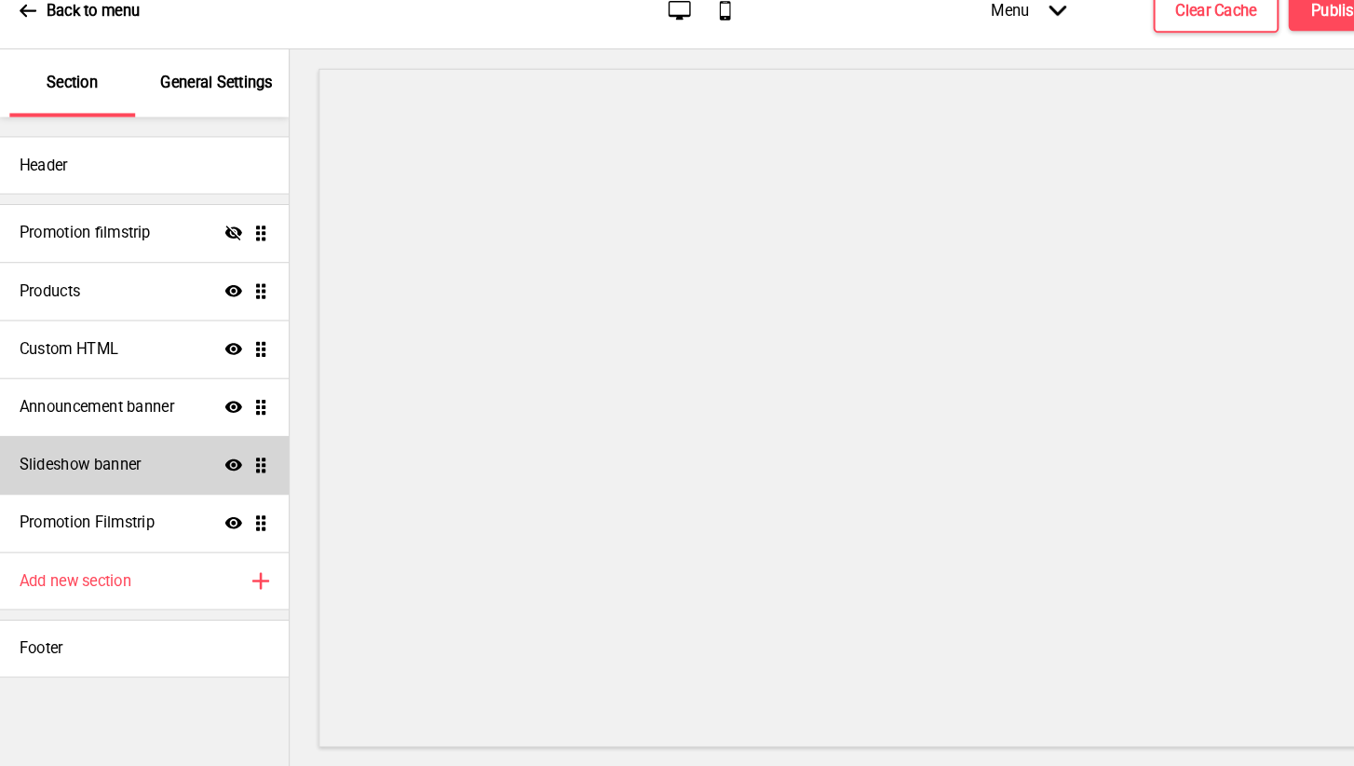
click at [125, 465] on h4 "Slideshow banner" at bounding box center [77, 475] width 117 height 20
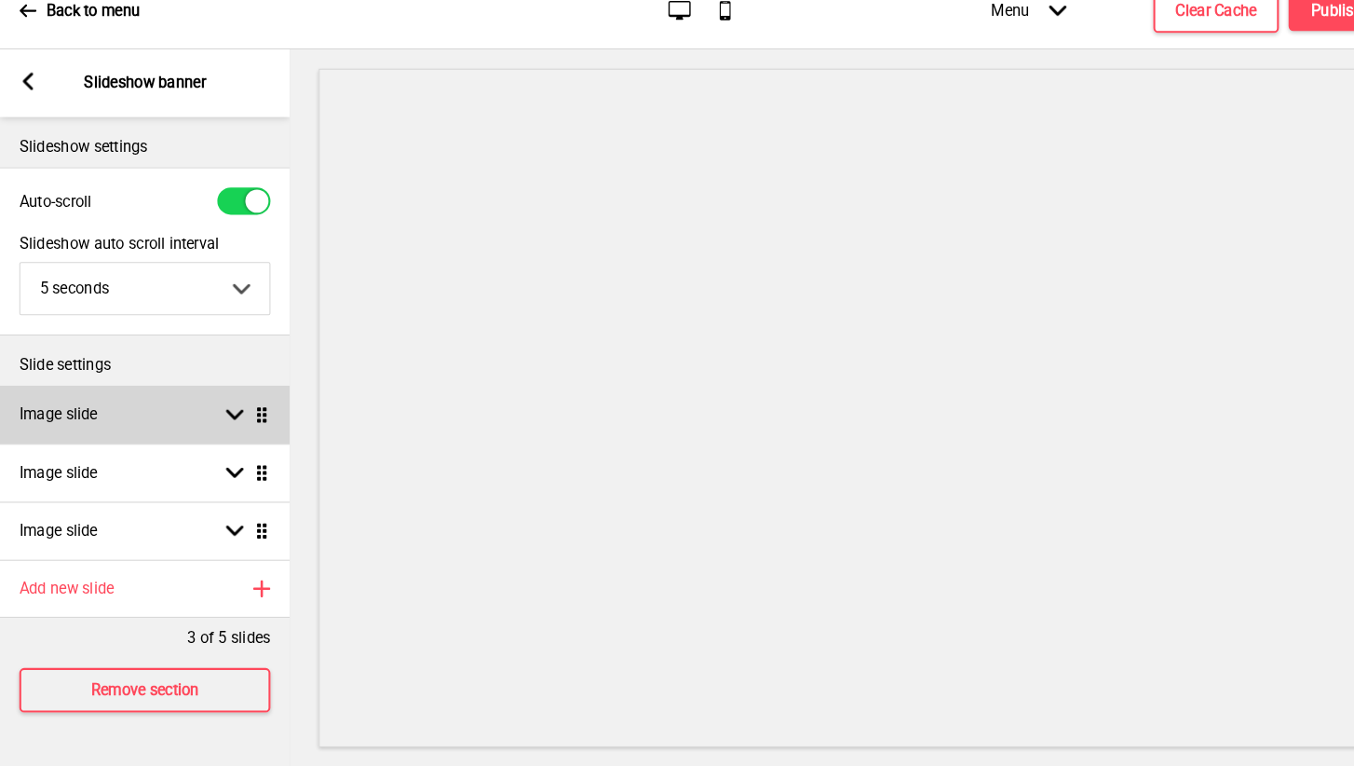
click at [220, 418] on rect at bounding box center [226, 426] width 17 height 17
select select "right"
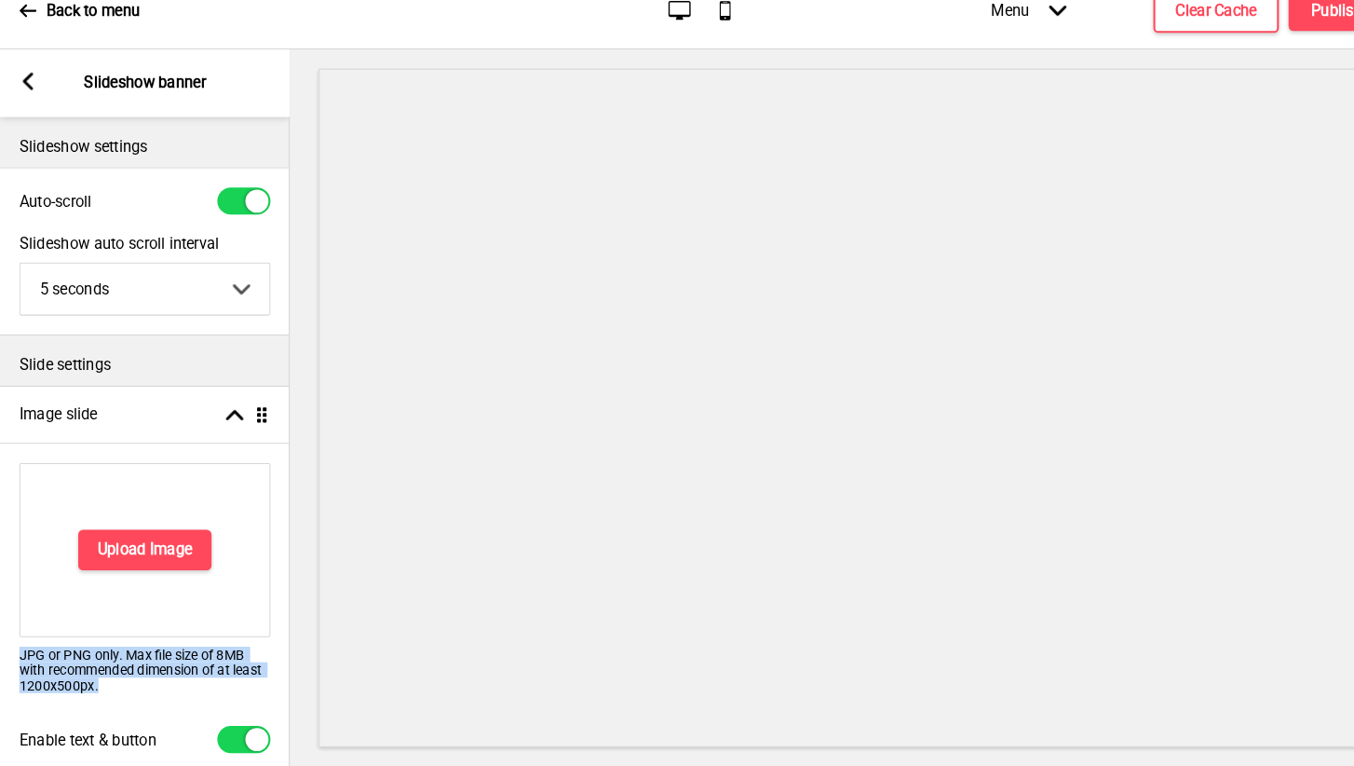
drag, startPoint x: 21, startPoint y: 630, endPoint x: 100, endPoint y: 662, distance: 84.7
click at [100, 662] on p "JPG or PNG only. Max file size of 8MB with recommended dimension of at least 12…" at bounding box center [140, 672] width 242 height 45
click at [136, 668] on div "Upload Image JPG or PNG only. Max file size of 8MB with recommended dimension o…" at bounding box center [139, 590] width 279 height 253
drag, startPoint x: 19, startPoint y: 663, endPoint x: 100, endPoint y: 662, distance: 81.0
click at [100, 662] on p "JPG or PNG only. Max file size of 8MB with recommended dimension of at least 12…" at bounding box center [140, 672] width 242 height 45
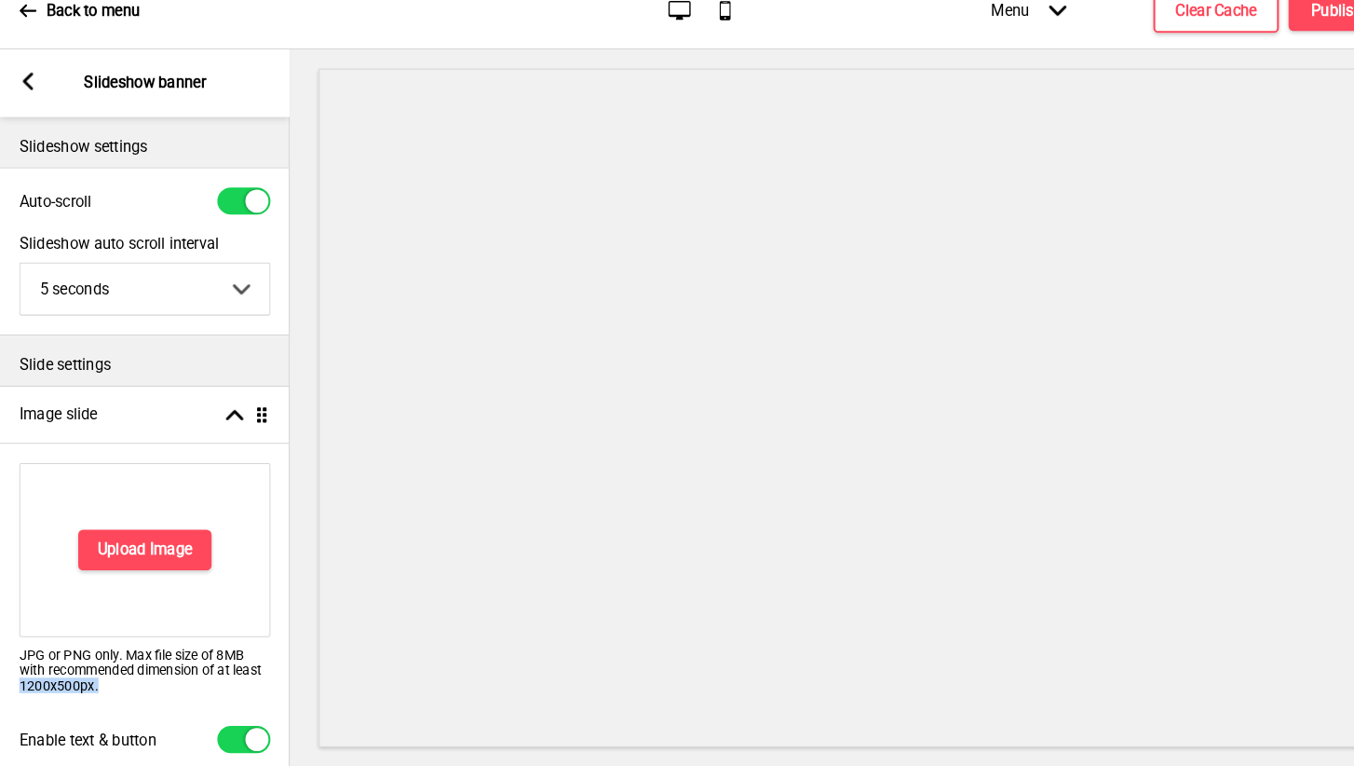
copy p "1200x500px."
click at [180, 547] on h4 "Upload Image" at bounding box center [139, 557] width 91 height 20
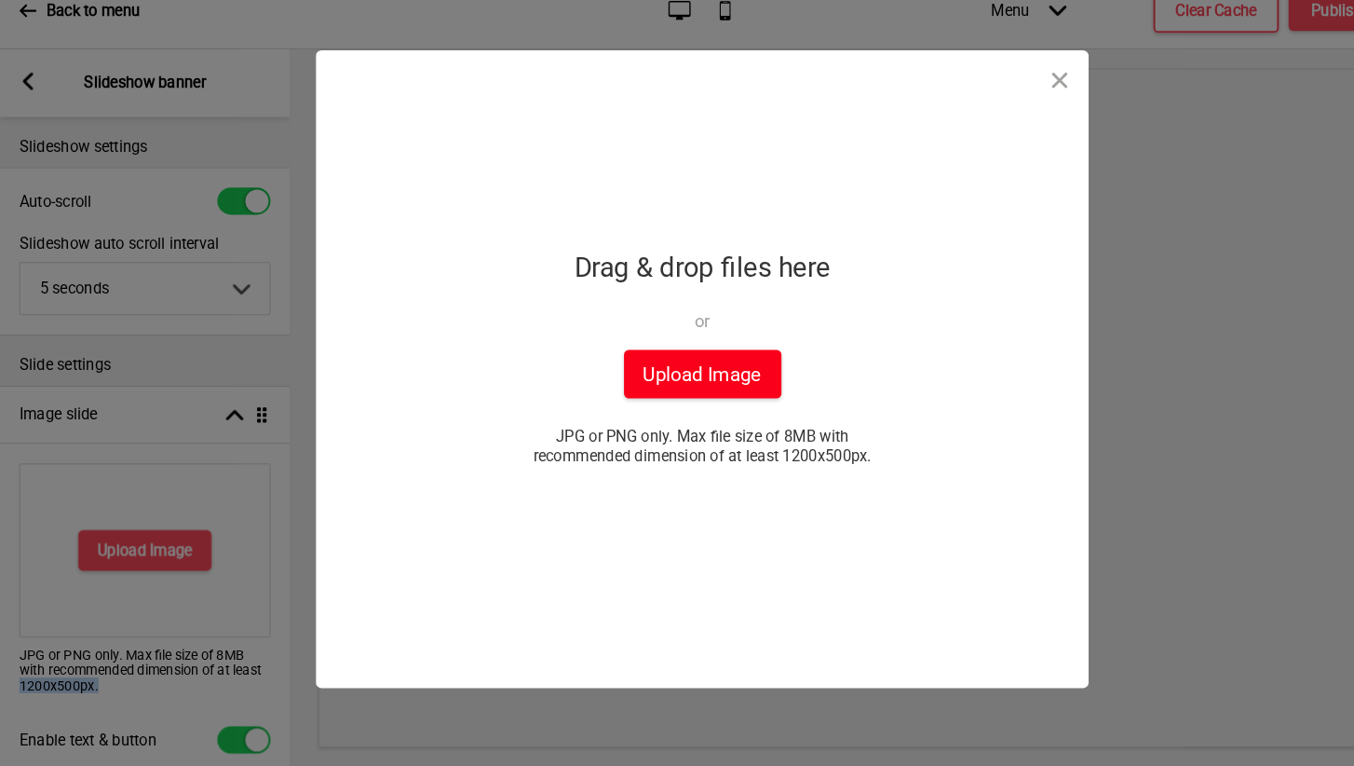
click at [685, 364] on button "Upload Image" at bounding box center [678, 387] width 152 height 47
click at [656, 370] on button "Upload Image" at bounding box center [678, 387] width 152 height 47
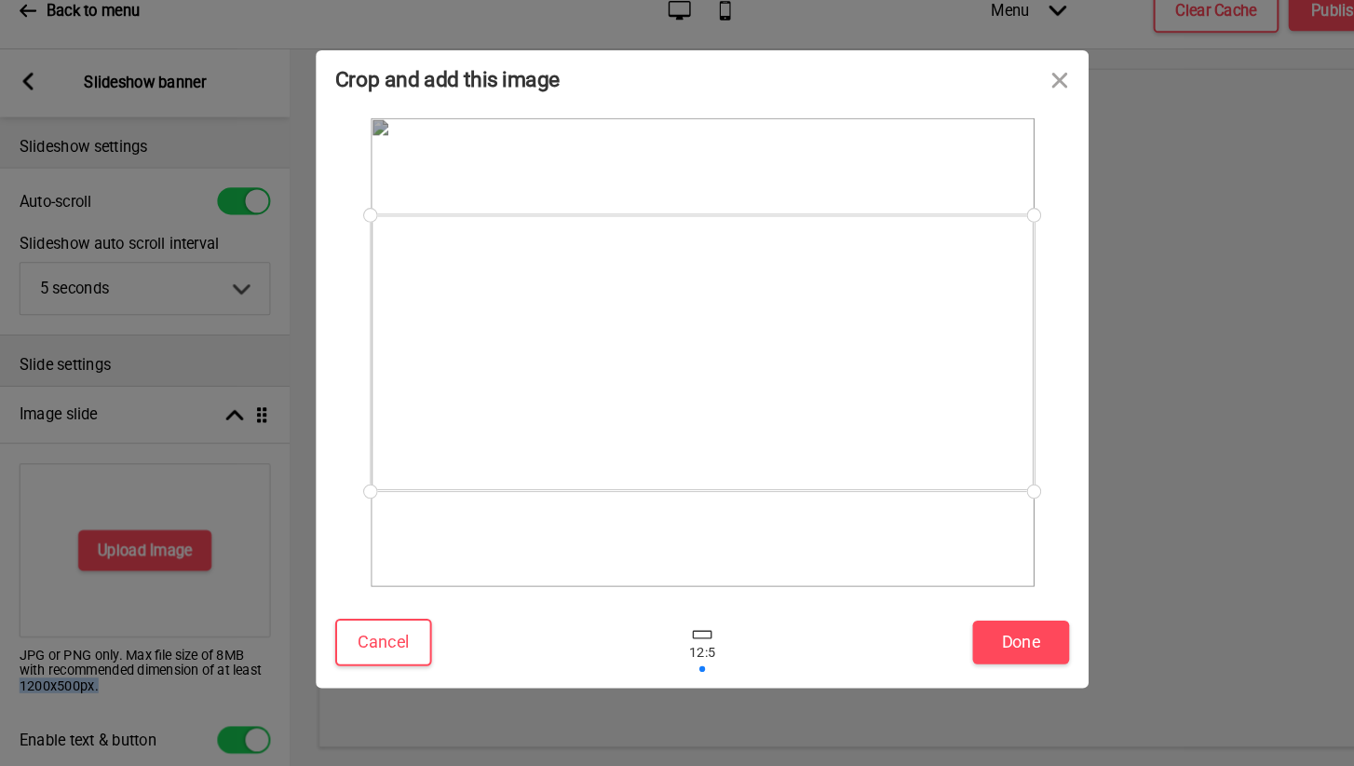
drag, startPoint x: 993, startPoint y: 470, endPoint x: 1006, endPoint y: 414, distance: 57.4
click at [1006, 414] on div at bounding box center [677, 367] width 708 height 452
click at [582, 464] on div at bounding box center [678, 367] width 640 height 266
drag, startPoint x: 584, startPoint y: 469, endPoint x: 593, endPoint y: 407, distance: 63.1
click at [592, 406] on div at bounding box center [678, 303] width 640 height 266
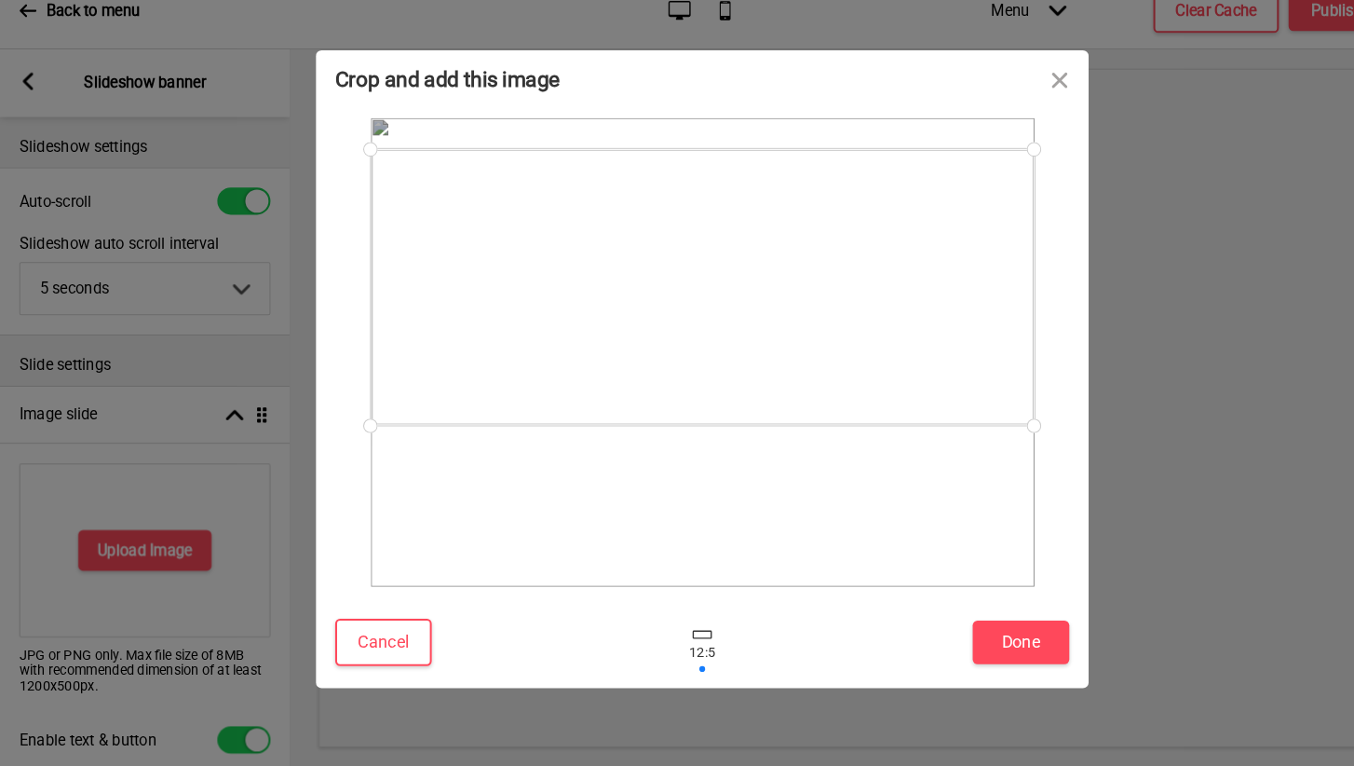
drag, startPoint x: 614, startPoint y: 142, endPoint x: 614, endPoint y: 178, distance: 35.4
click at [614, 178] on div at bounding box center [678, 367] width 640 height 452
click at [390, 170] on div at bounding box center [678, 303] width 640 height 266
drag, startPoint x: 389, startPoint y: 146, endPoint x: 389, endPoint y: 161, distance: 14.9
click at [389, 185] on div at bounding box center [678, 318] width 640 height 266
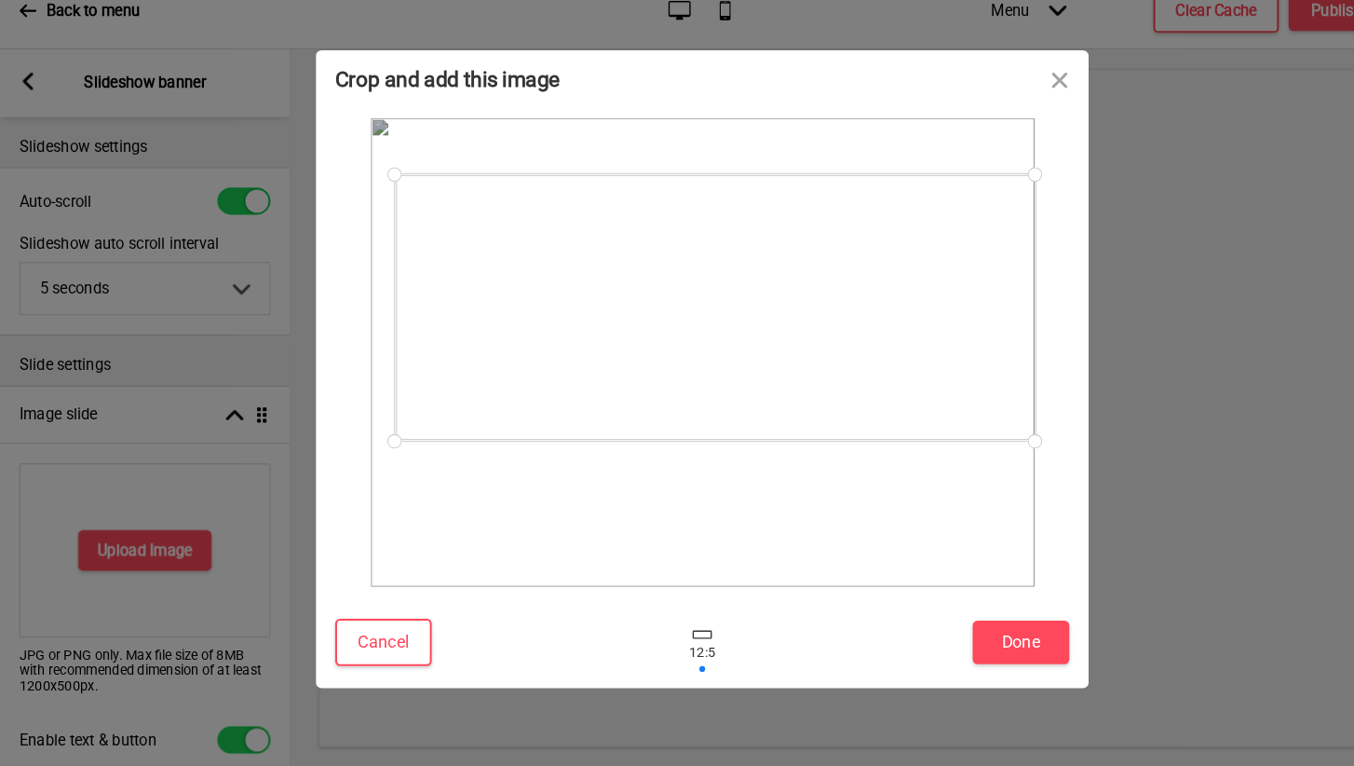
drag, startPoint x: 360, startPoint y: 162, endPoint x: 371, endPoint y: 286, distance: 124.3
click at [381, 286] on div at bounding box center [689, 323] width 617 height 257
click at [1020, 79] on button "Close" at bounding box center [1022, 103] width 56 height 56
